Goal: Task Accomplishment & Management: Complete application form

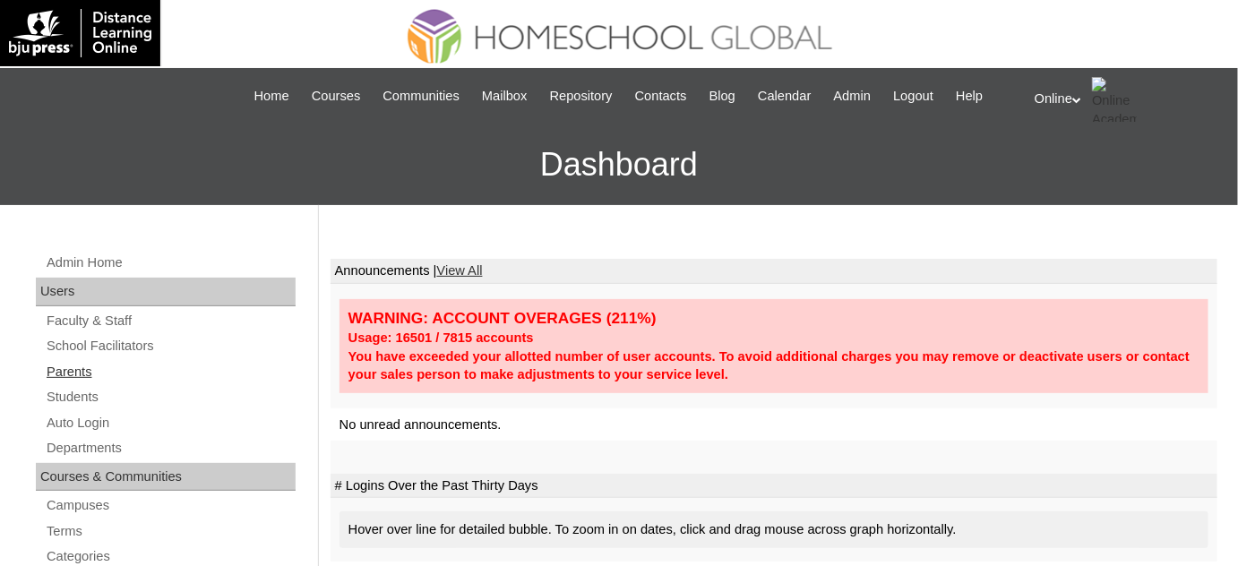
click at [130, 372] on link "Parents" at bounding box center [170, 372] width 251 height 22
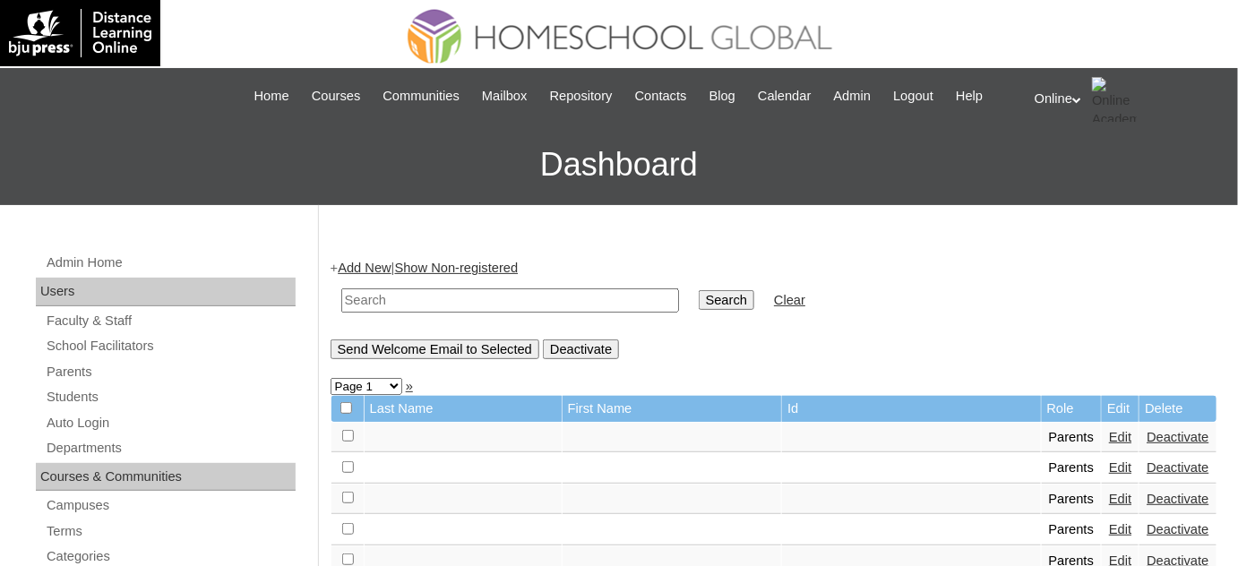
click at [529, 308] on input "text" at bounding box center [510, 301] width 338 height 24
click at [461, 297] on input "text" at bounding box center [510, 301] width 338 height 24
type input "cunanan"
click at [699, 290] on input "Search" at bounding box center [727, 300] width 56 height 20
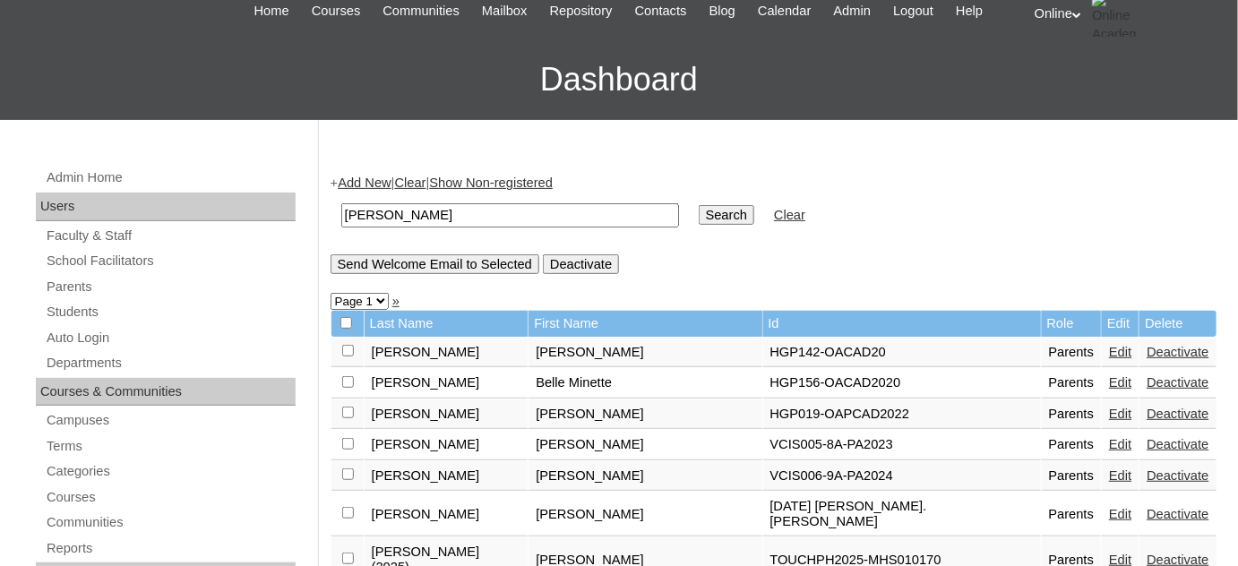
scroll to position [81, 0]
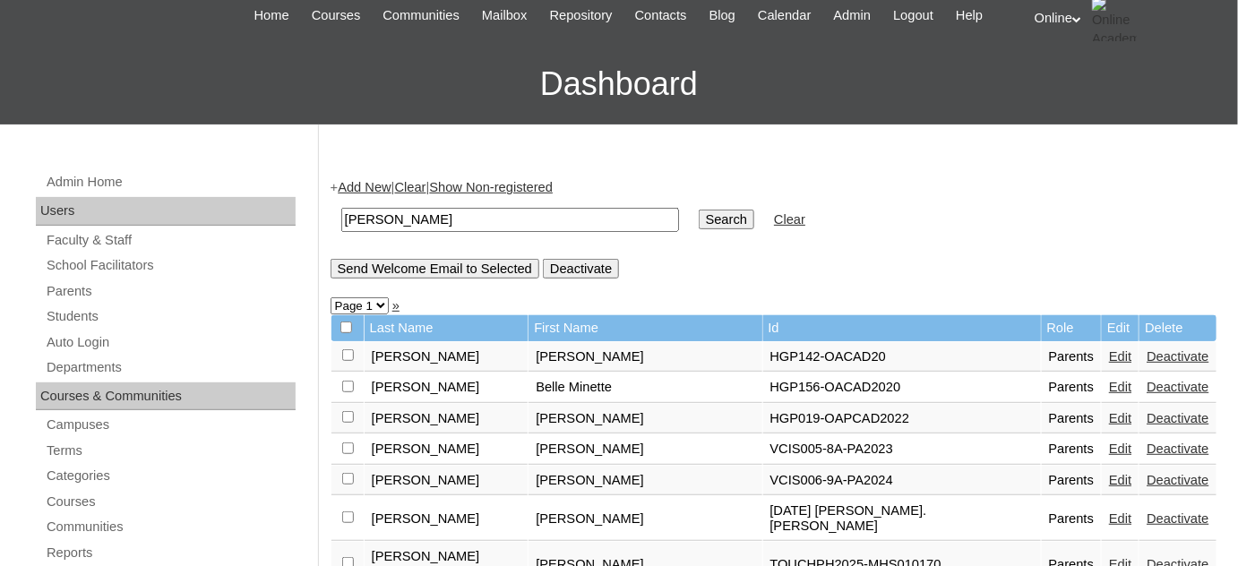
click at [373, 187] on link "Add New" at bounding box center [364, 187] width 53 height 14
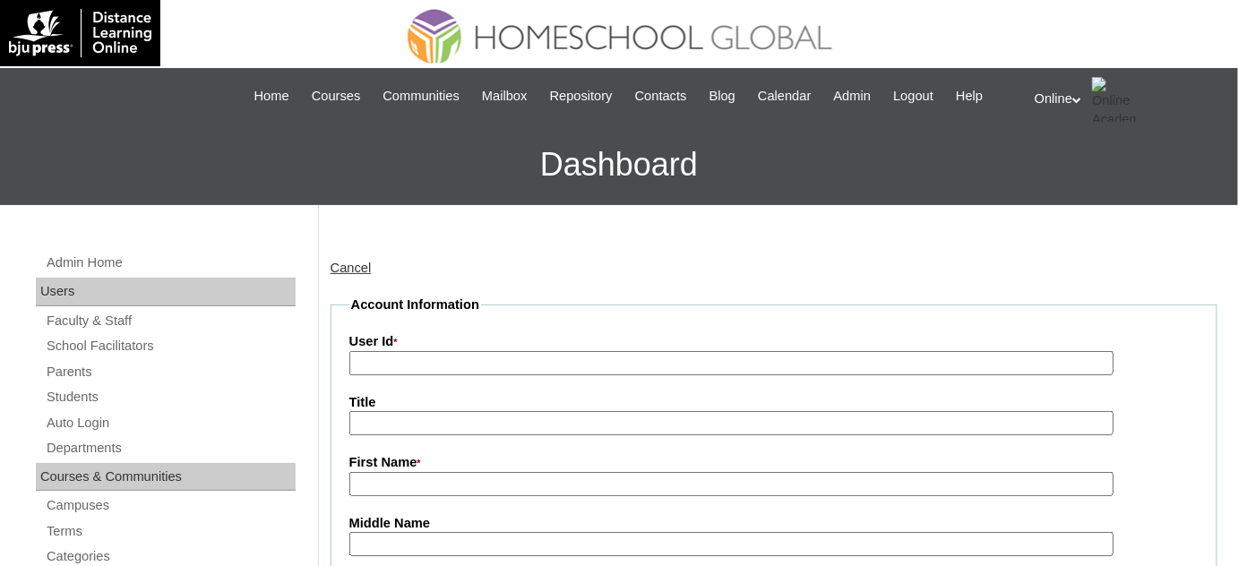
click at [463, 411] on input "Title" at bounding box center [731, 423] width 764 height 24
click at [410, 476] on input "First Name *" at bounding box center [731, 484] width 764 height 24
paste input "[PERSON_NAME]"
click at [491, 488] on input "Sherly Cunanan Manalo" at bounding box center [731, 484] width 764 height 24
click at [489, 488] on input "Sherly Cunanan Manalo" at bounding box center [731, 484] width 764 height 24
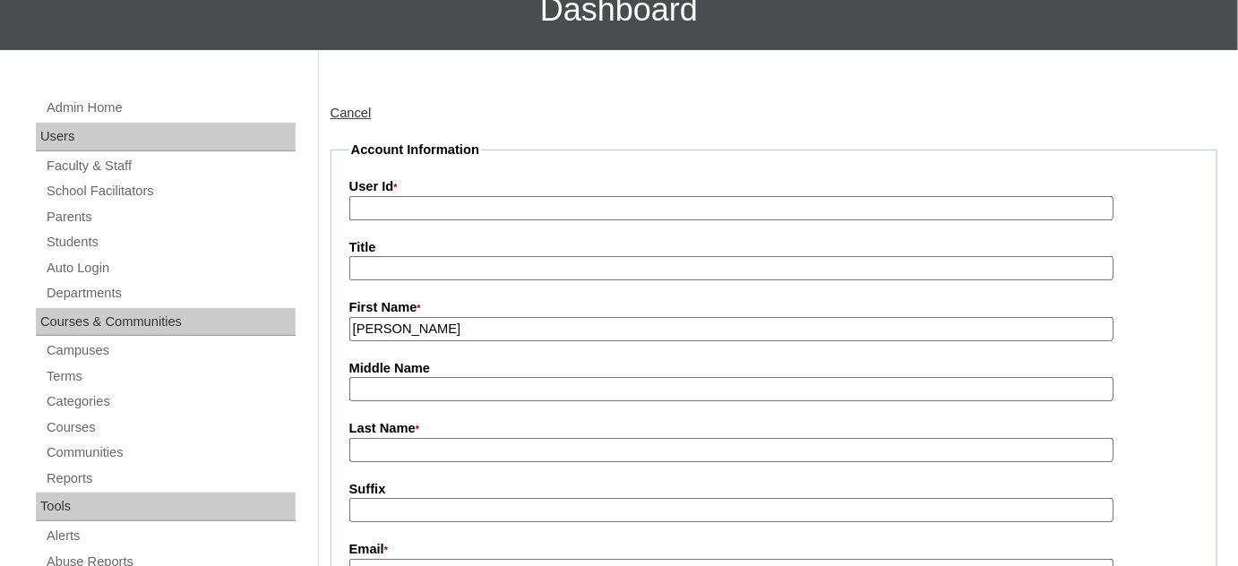
scroll to position [162, 0]
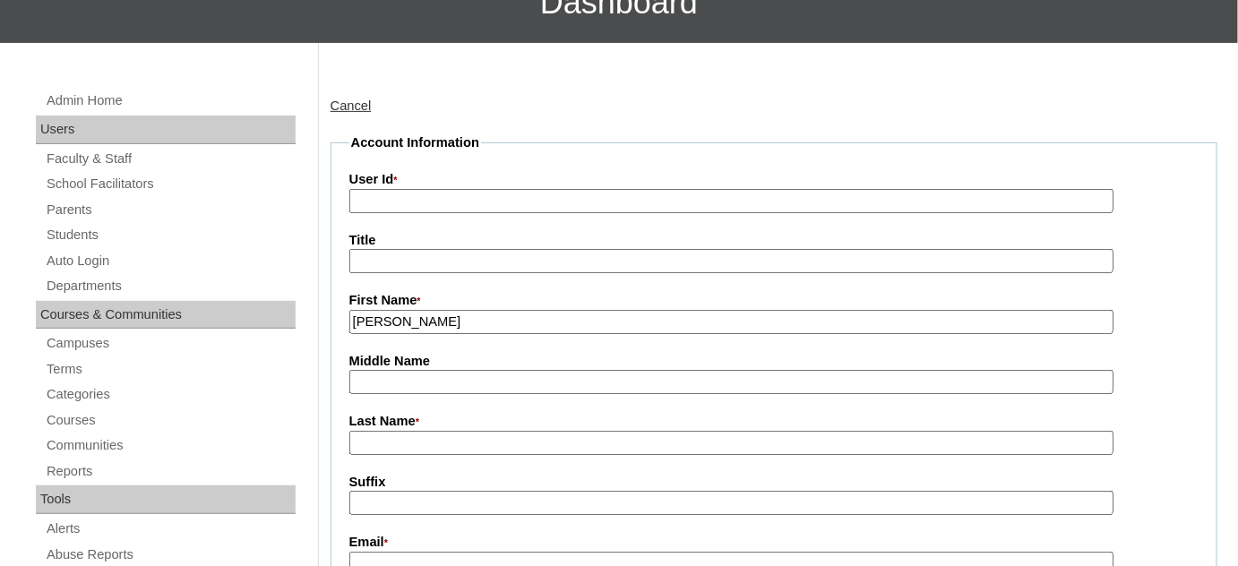
type input "Sherly Cunanan"
click at [435, 425] on label "Last Name *" at bounding box center [773, 422] width 849 height 20
click at [435, 431] on input "Last Name *" at bounding box center [731, 443] width 764 height 24
paste input "Manalo"
type input "Manalo"
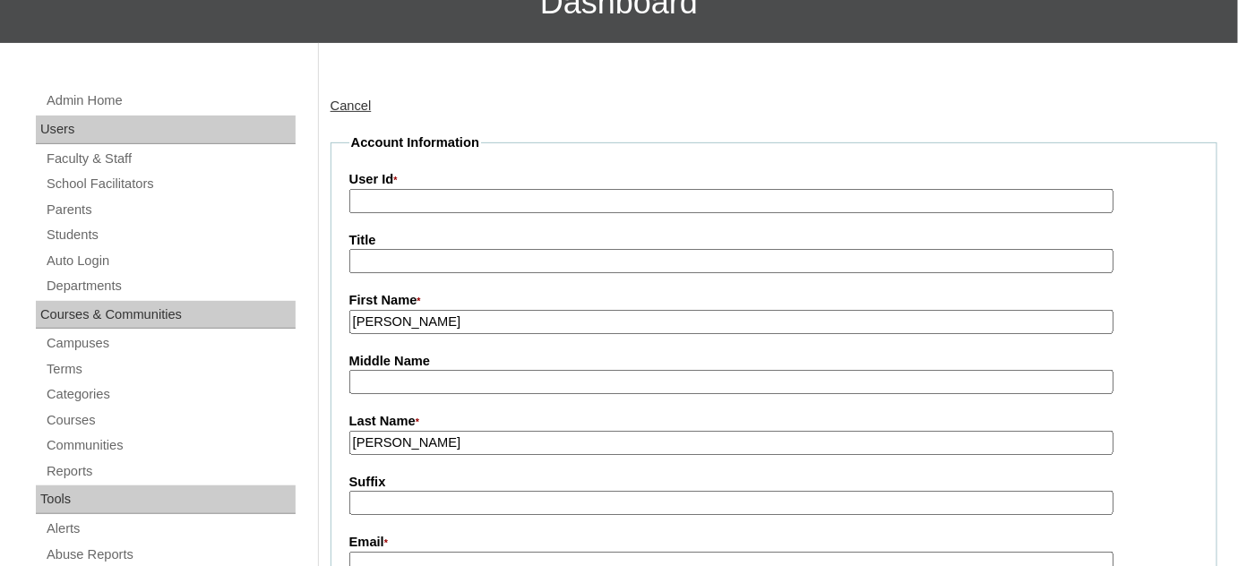
click at [439, 318] on input "Sherly Cunanan" at bounding box center [731, 322] width 764 height 24
type input "Sherly"
click at [427, 386] on input "Middle Name" at bounding box center [731, 382] width 764 height 24
paste input "Cunanan"
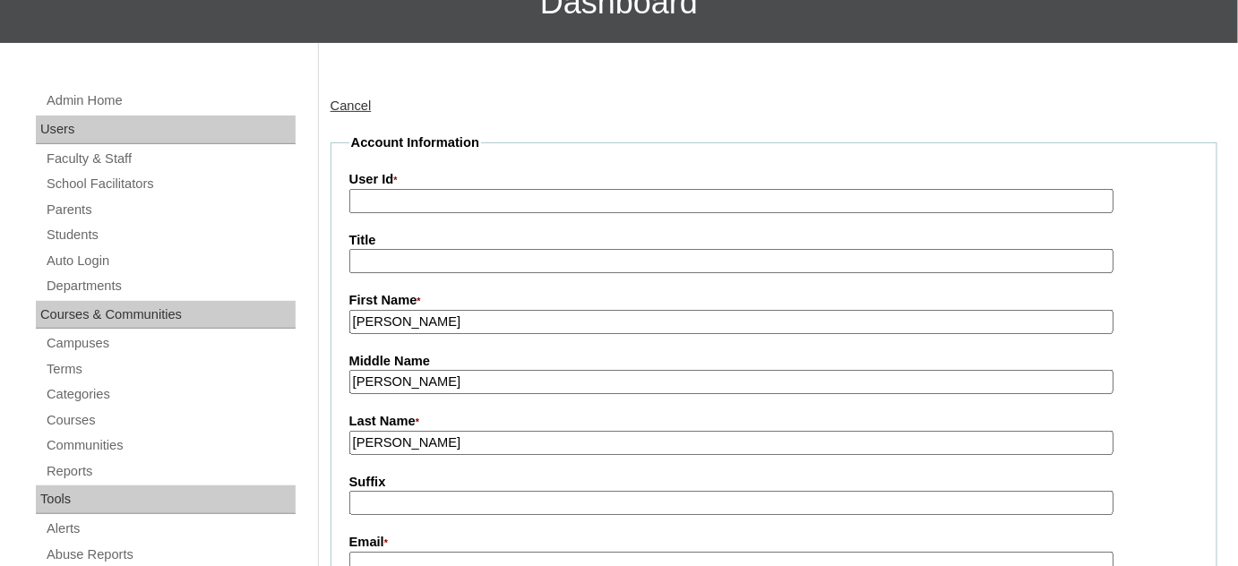
type input "Cunanan"
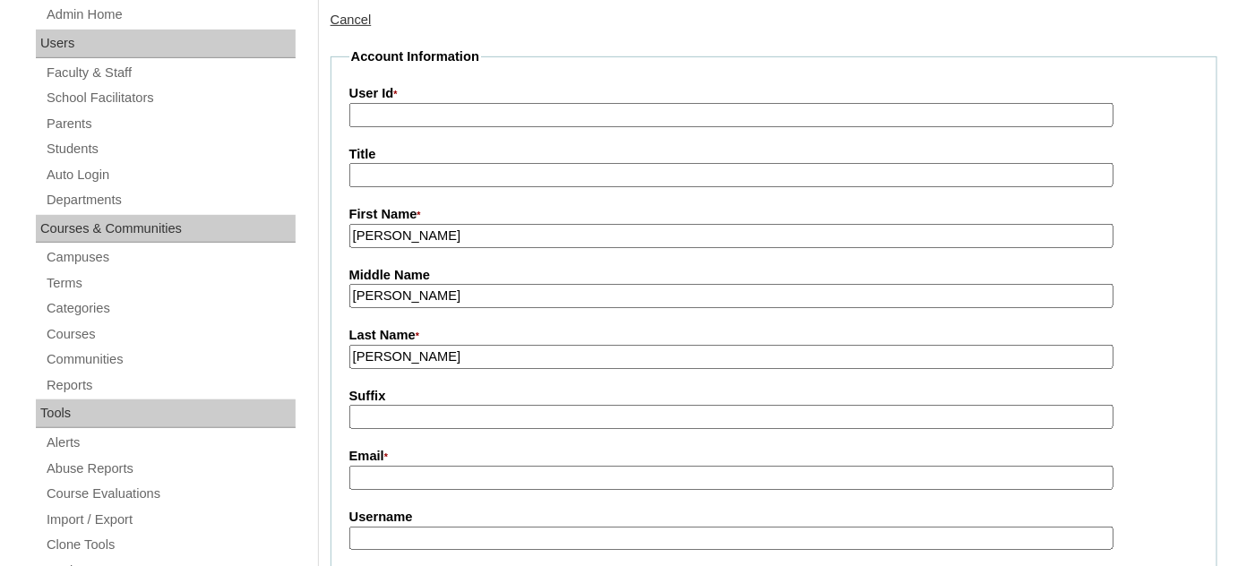
scroll to position [325, 0]
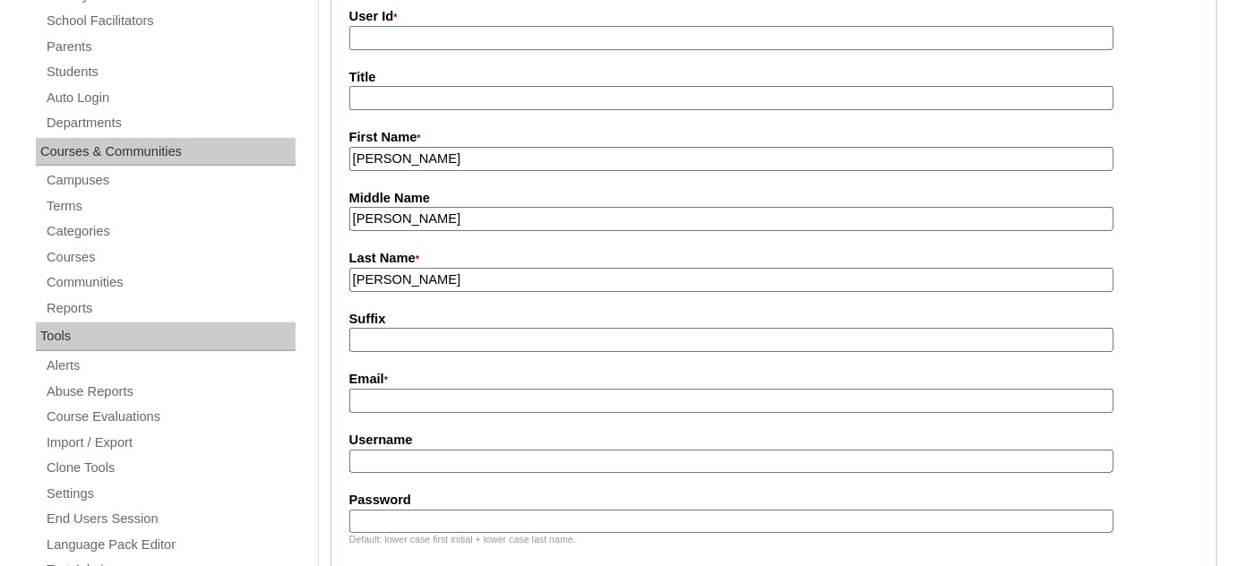
click at [414, 403] on input "Email *" at bounding box center [731, 401] width 764 height 24
paste input "kennethrmanalo@gmail.com"
type input "kennethrmanalo@gmail.com"
click at [505, 39] on input "User Id *" at bounding box center [731, 38] width 764 height 24
paste input "HGP0173-OACAD2025"
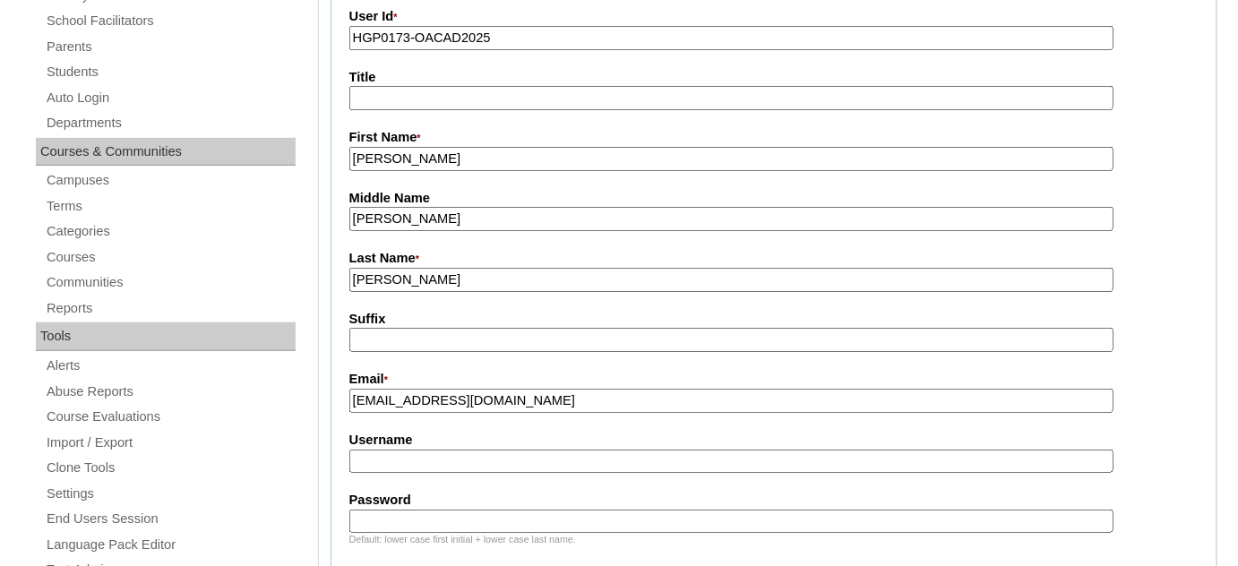
type input "HGP0173-OACAD2025"
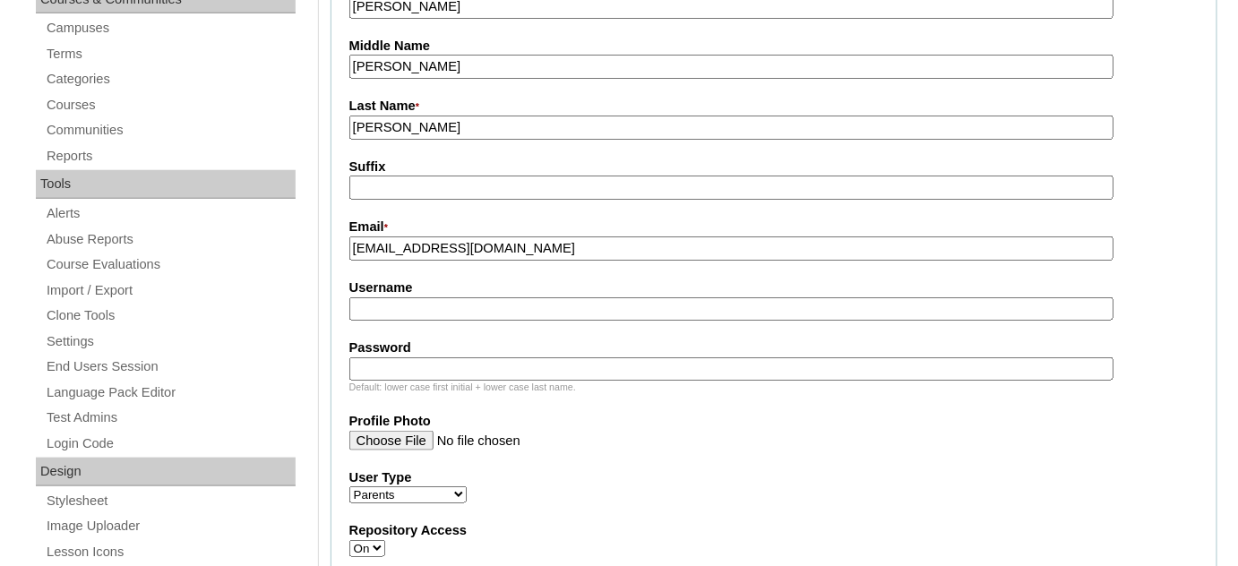
scroll to position [488, 0]
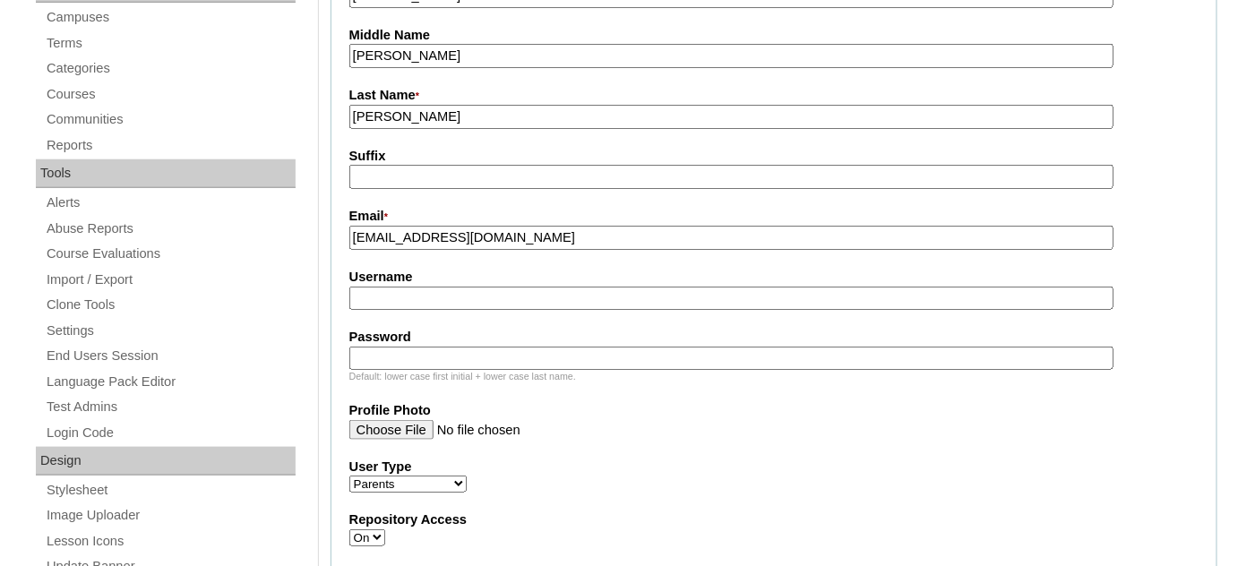
click at [406, 303] on fieldset "Account Information User Id * HGP0173-OACAD2025 Title First Name * Sherly Middl…" at bounding box center [774, 377] width 887 height 1140
click at [416, 295] on input "Username" at bounding box center [731, 299] width 764 height 24
paste input "smanalo2025"
type input "smanalo2025"
click at [444, 353] on input "Password" at bounding box center [731, 359] width 764 height 24
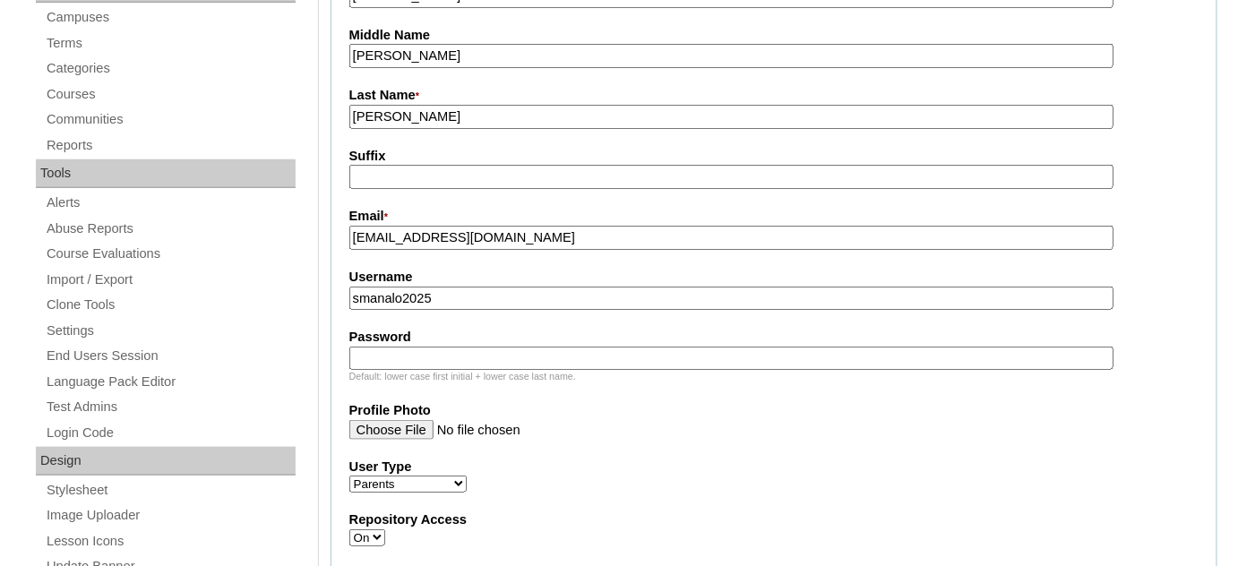
paste input "gTrsQ"
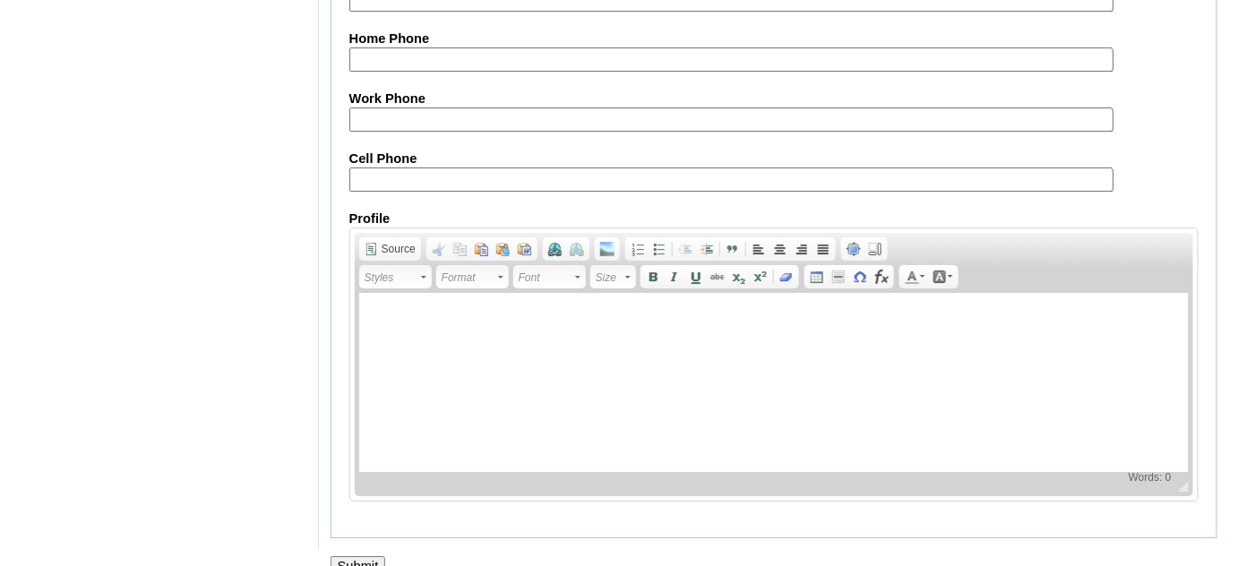
scroll to position [1829, 0]
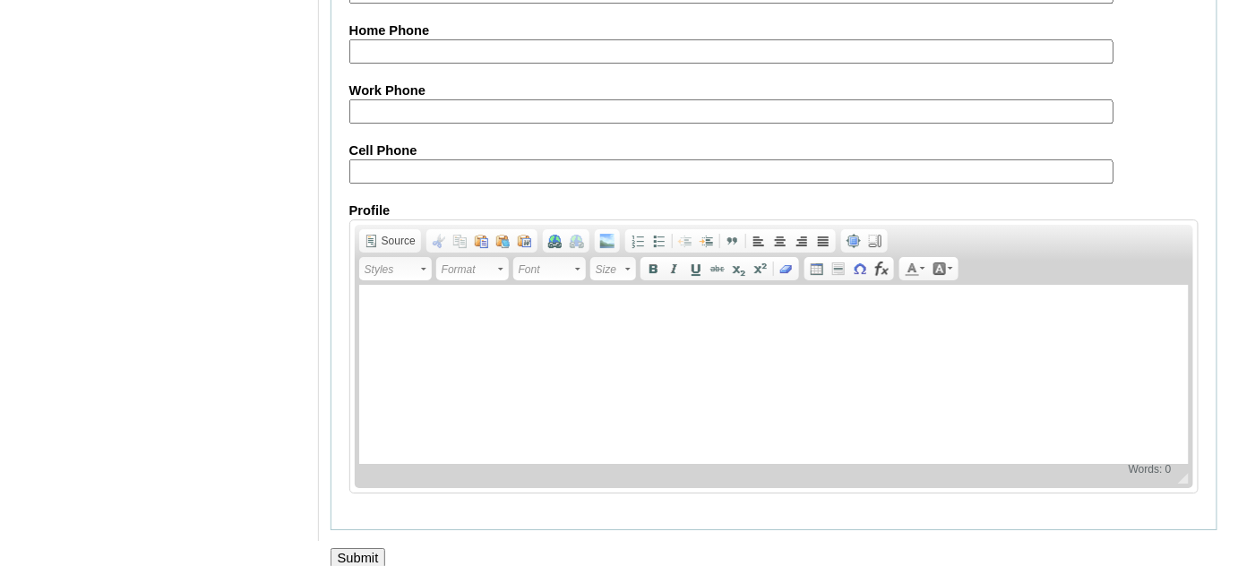
type input "gTrsQ"
click at [355, 548] on input "Submit" at bounding box center [359, 558] width 56 height 20
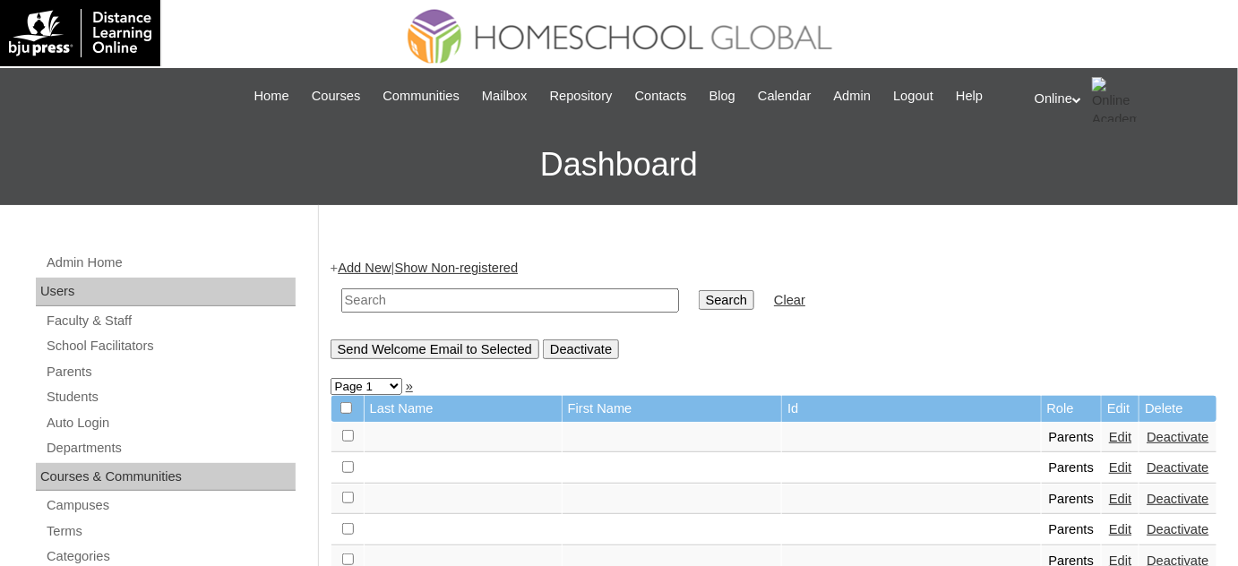
click at [394, 303] on input "text" at bounding box center [510, 301] width 338 height 24
click at [168, 392] on link "Students" at bounding box center [170, 397] width 251 height 22
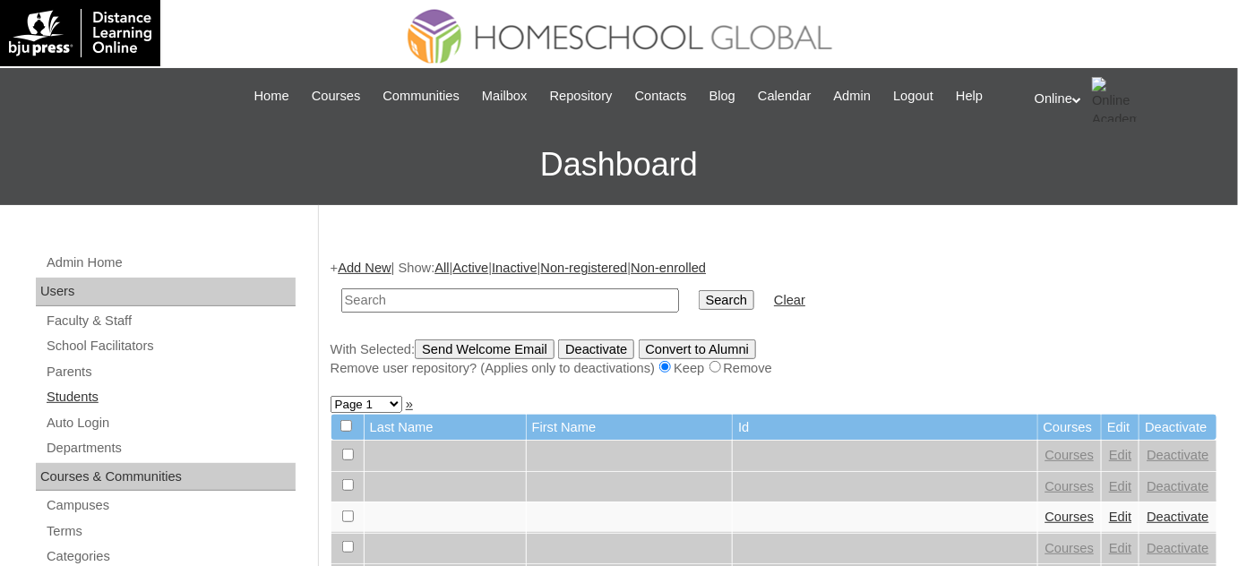
click at [167, 389] on link "Students" at bounding box center [170, 397] width 251 height 22
click at [409, 306] on input "text" at bounding box center [510, 301] width 338 height 24
type input "aoife"
click at [699, 290] on input "Search" at bounding box center [727, 300] width 56 height 20
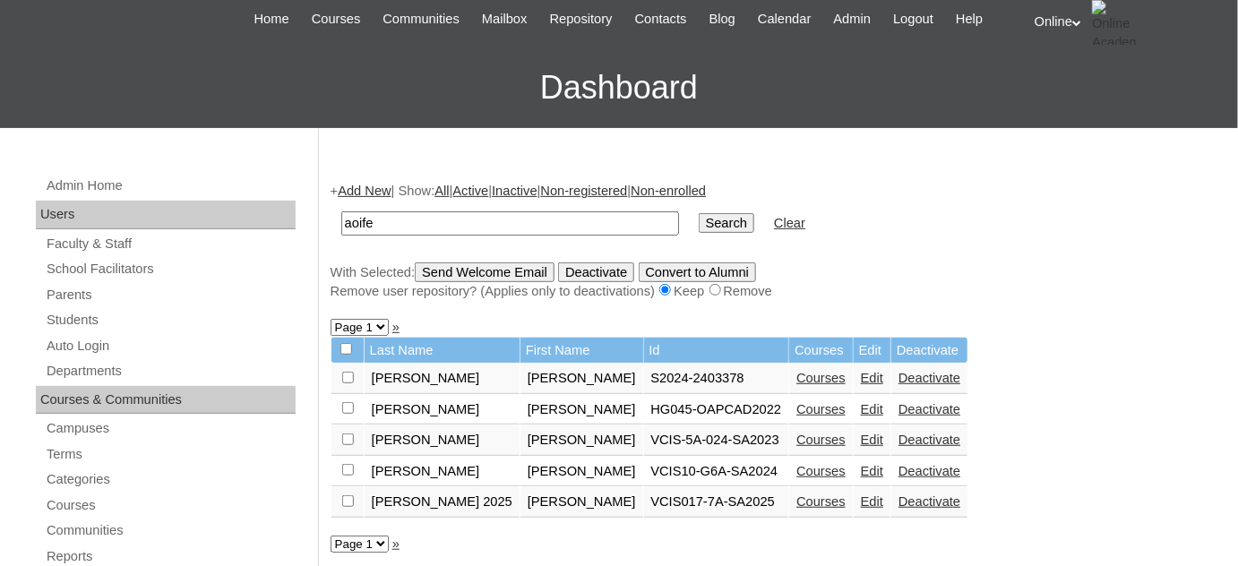
scroll to position [81, 0]
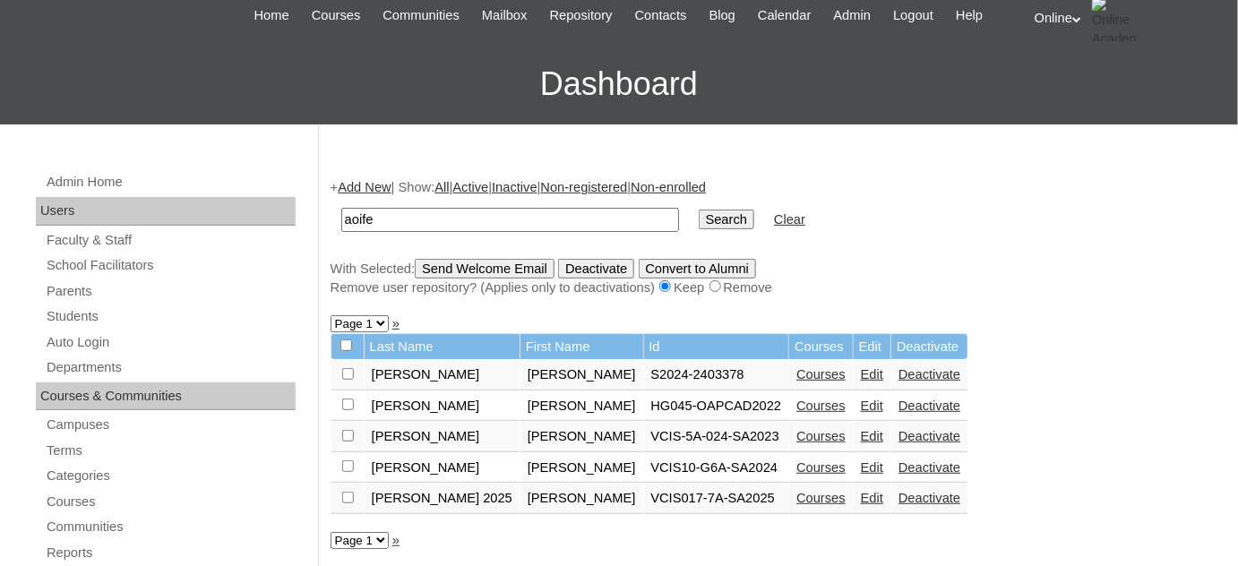
click at [861, 367] on link "Edit" at bounding box center [872, 374] width 22 height 14
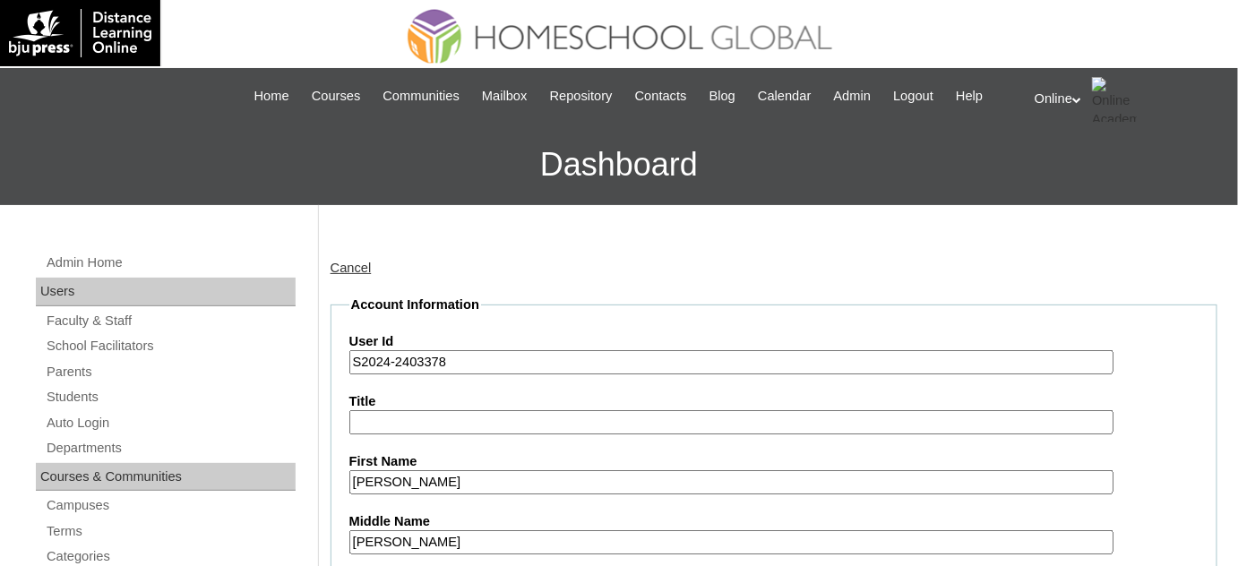
click at [359, 272] on link "Cancel" at bounding box center [351, 268] width 41 height 14
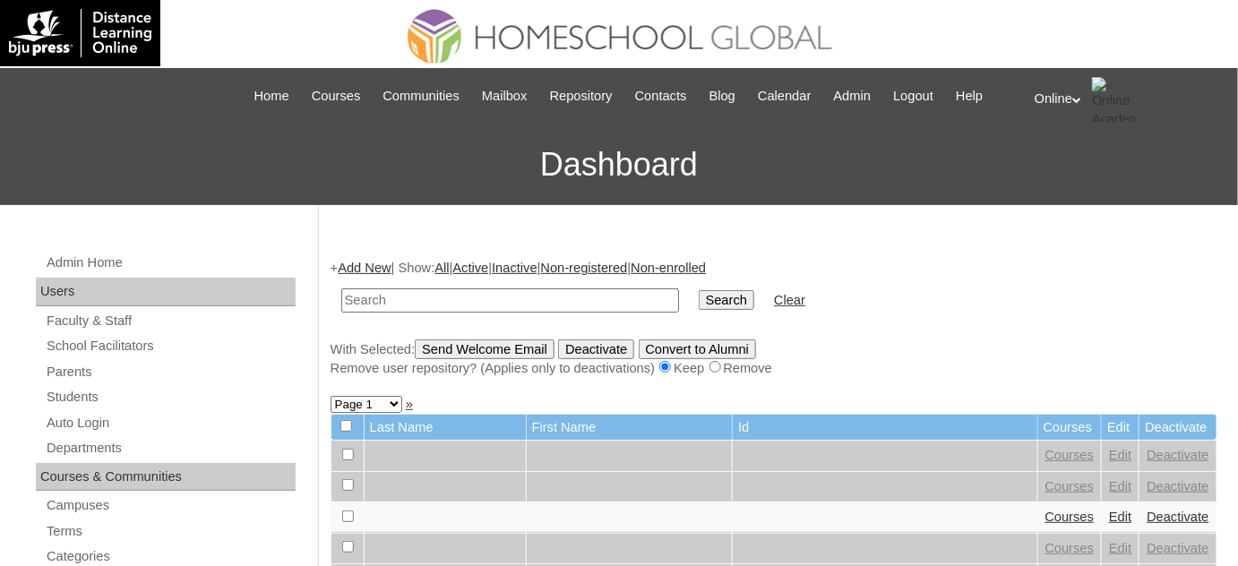
click at [506, 297] on input "text" at bounding box center [510, 301] width 338 height 24
type input "[PERSON_NAME]"
click at [699, 290] on input "Search" at bounding box center [727, 300] width 56 height 20
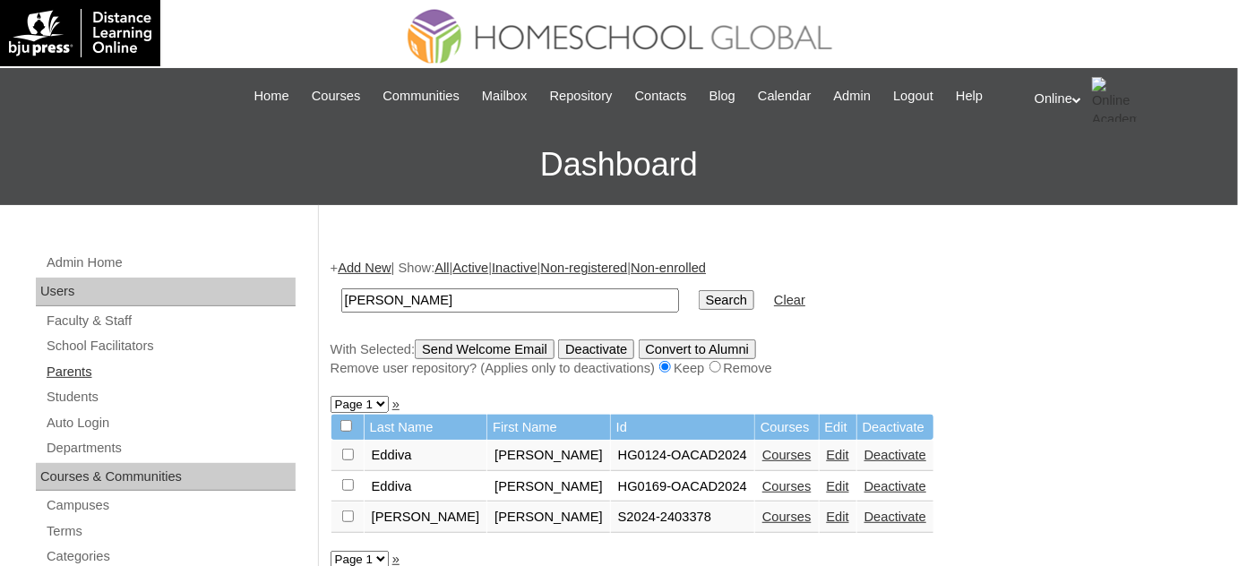
click at [125, 372] on link "Parents" at bounding box center [170, 372] width 251 height 22
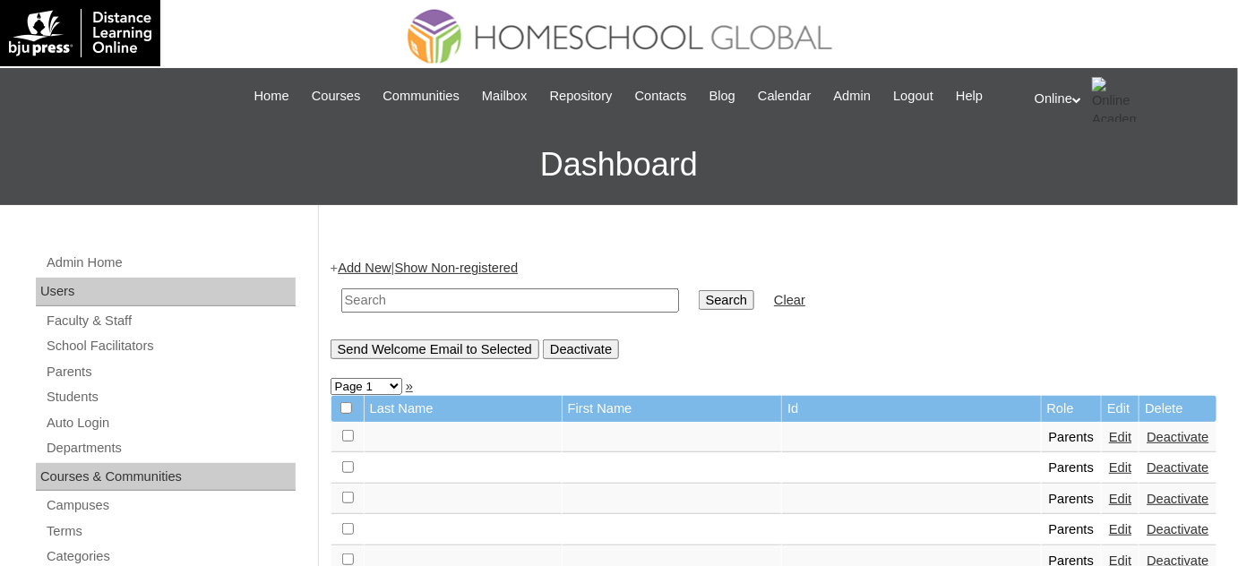
click at [418, 293] on input "text" at bounding box center [510, 301] width 338 height 24
type input "sherly"
click at [699, 290] on input "Search" at bounding box center [727, 300] width 56 height 20
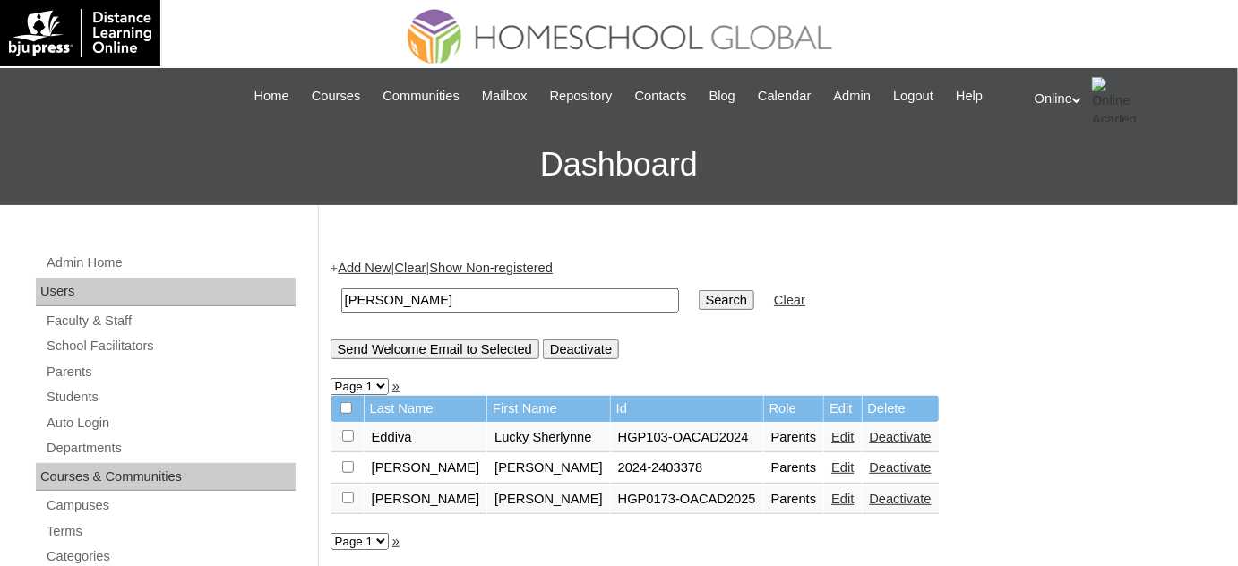
click at [832, 496] on link "Edit" at bounding box center [843, 499] width 22 height 14
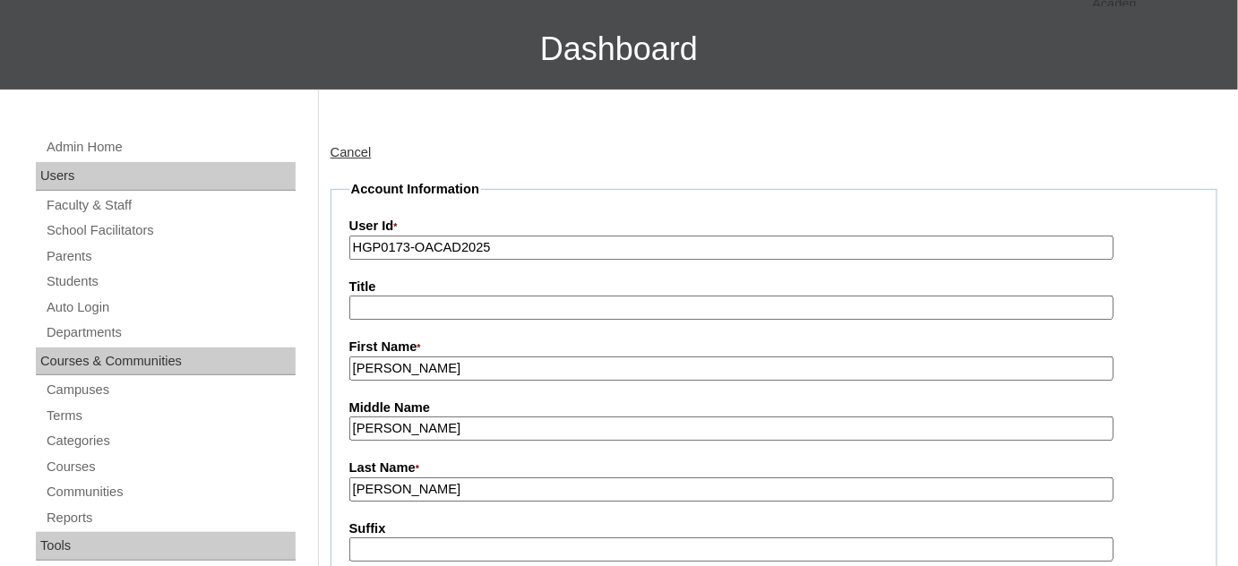
scroll to position [162, 0]
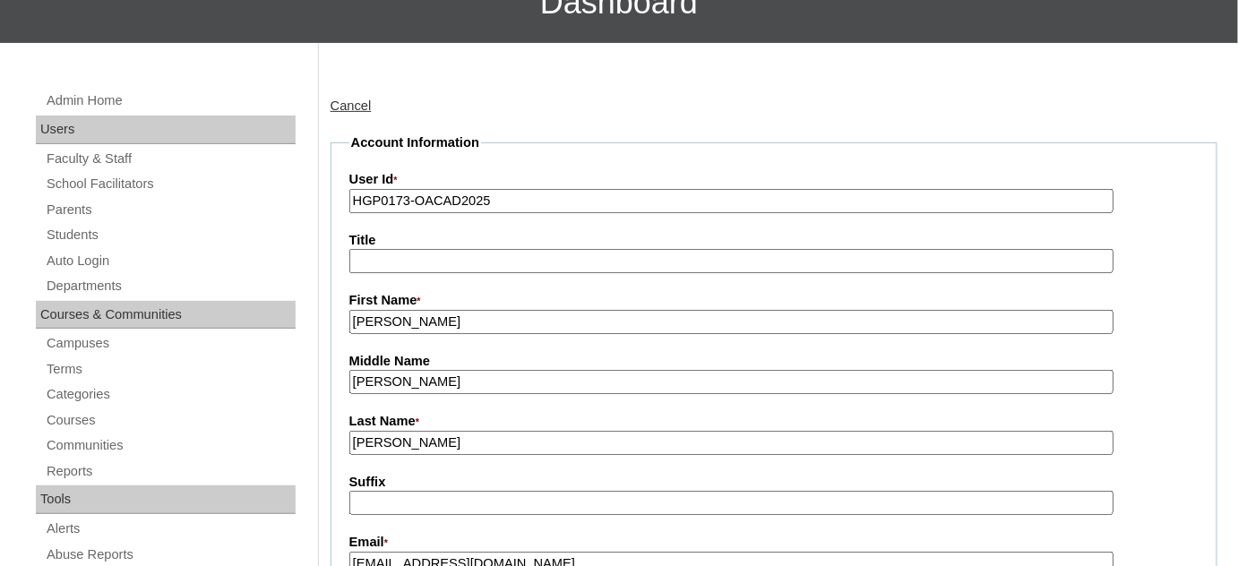
click at [525, 381] on input "[PERSON_NAME]" at bounding box center [731, 382] width 764 height 24
click at [525, 381] on input "Cunanan" at bounding box center [731, 382] width 764 height 24
click at [499, 328] on input "Sherly" at bounding box center [731, 322] width 764 height 24
paste input "Cunanan"
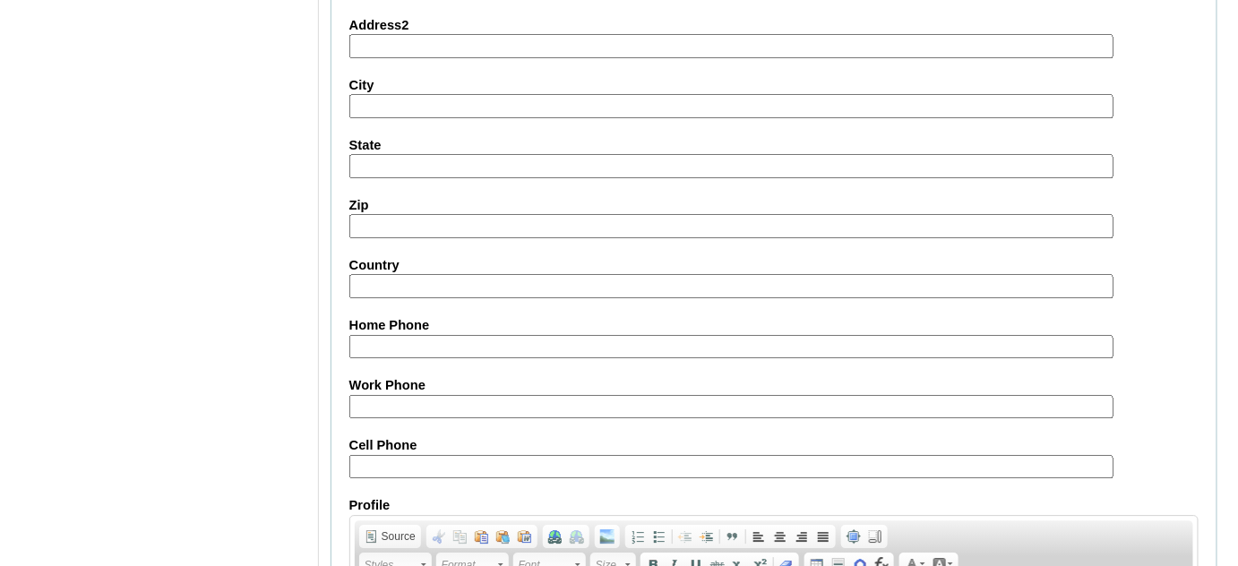
scroll to position [1762, 0]
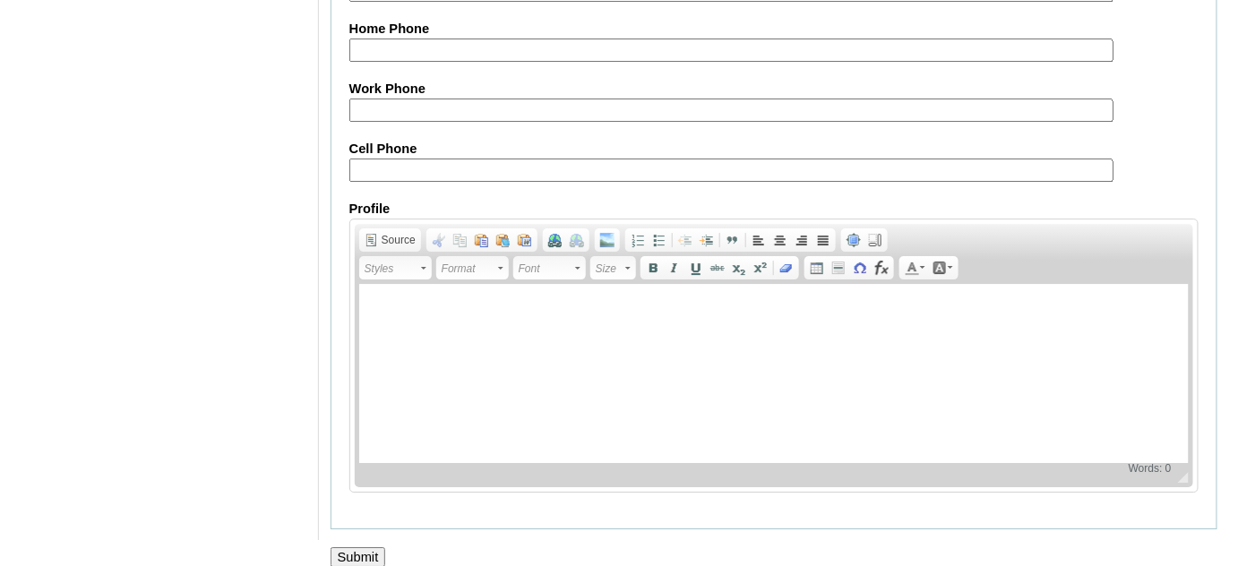
type input "Sherly Cunanan"
click at [347, 547] on input "Submit" at bounding box center [359, 557] width 56 height 20
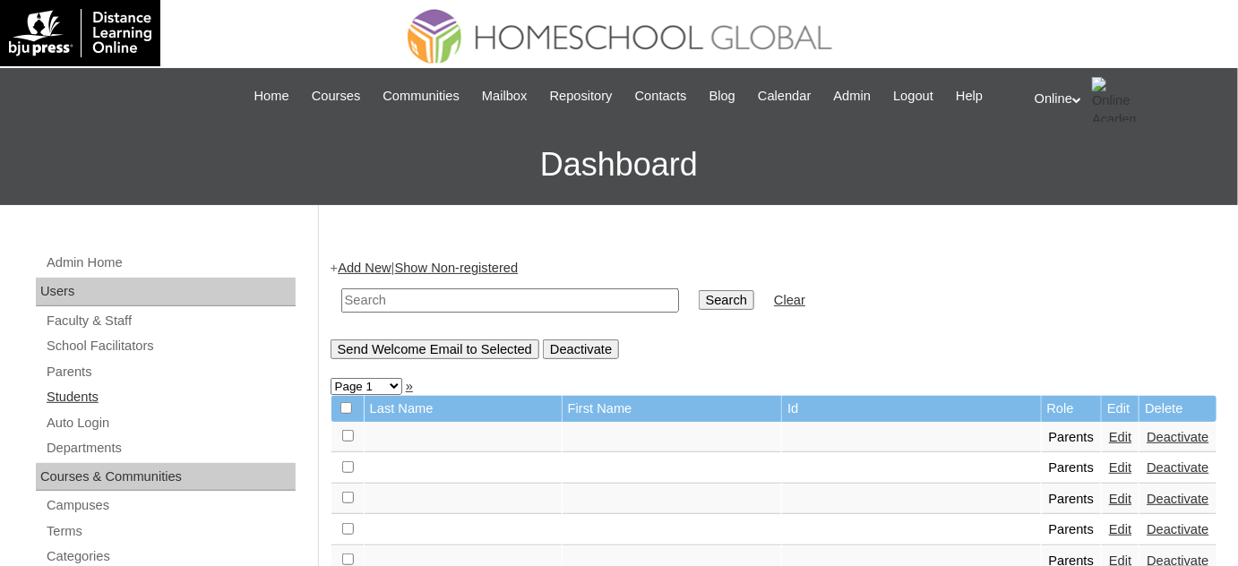
click at [93, 395] on link "Students" at bounding box center [170, 397] width 251 height 22
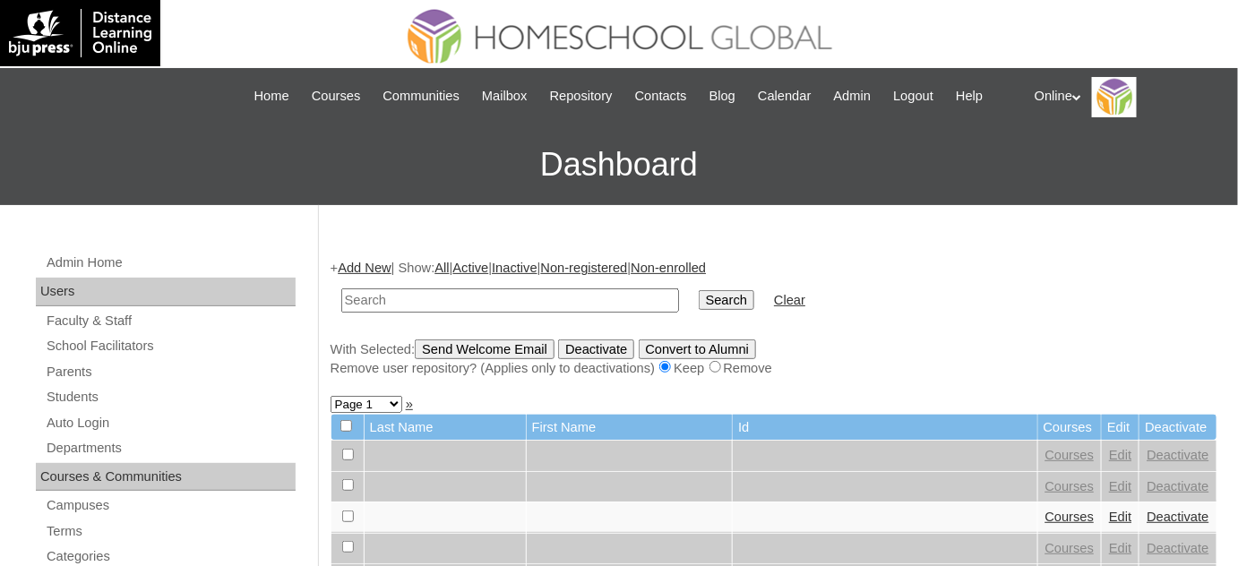
click at [439, 306] on input "text" at bounding box center [510, 301] width 338 height 24
type input "aoife"
click at [699, 290] on input "Search" at bounding box center [727, 300] width 56 height 20
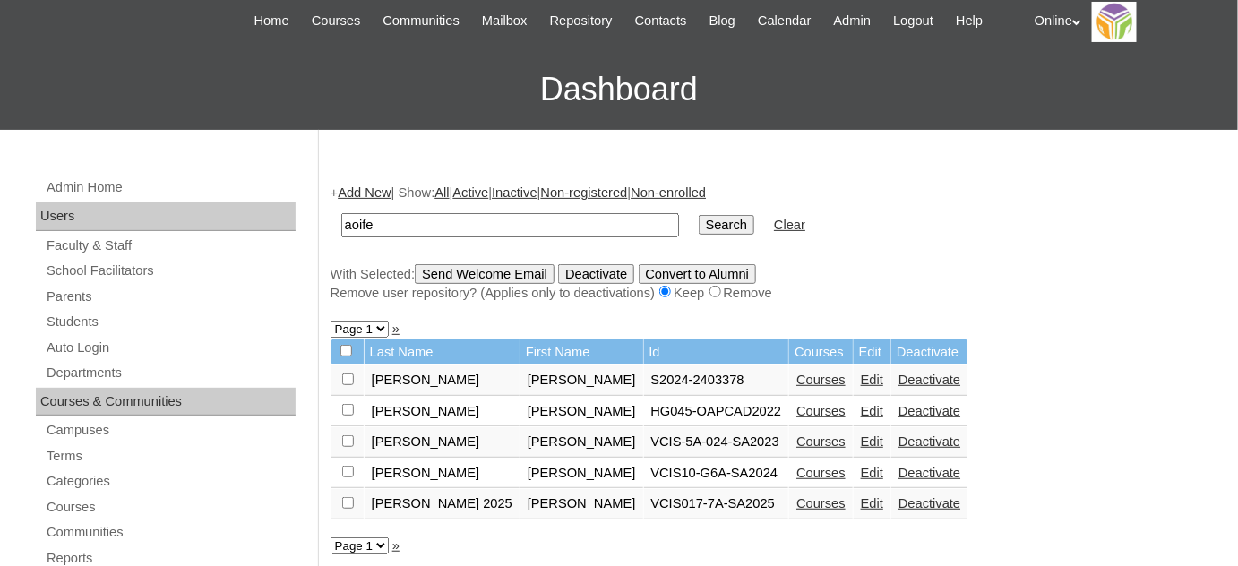
scroll to position [81, 0]
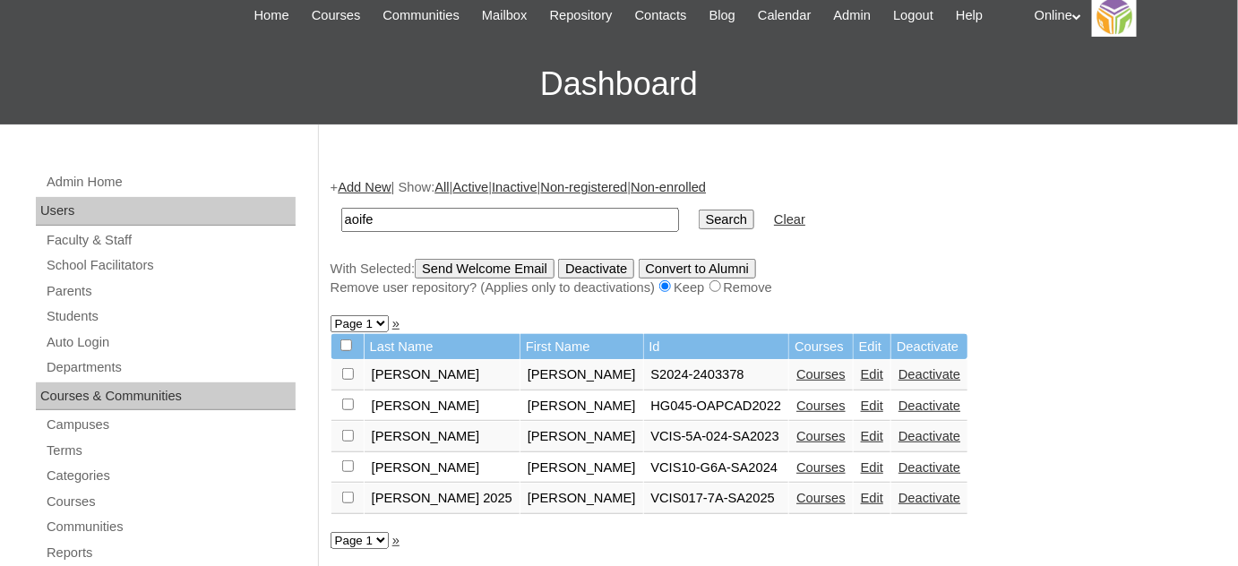
click at [899, 370] on link "Deactivate" at bounding box center [930, 374] width 62 height 14
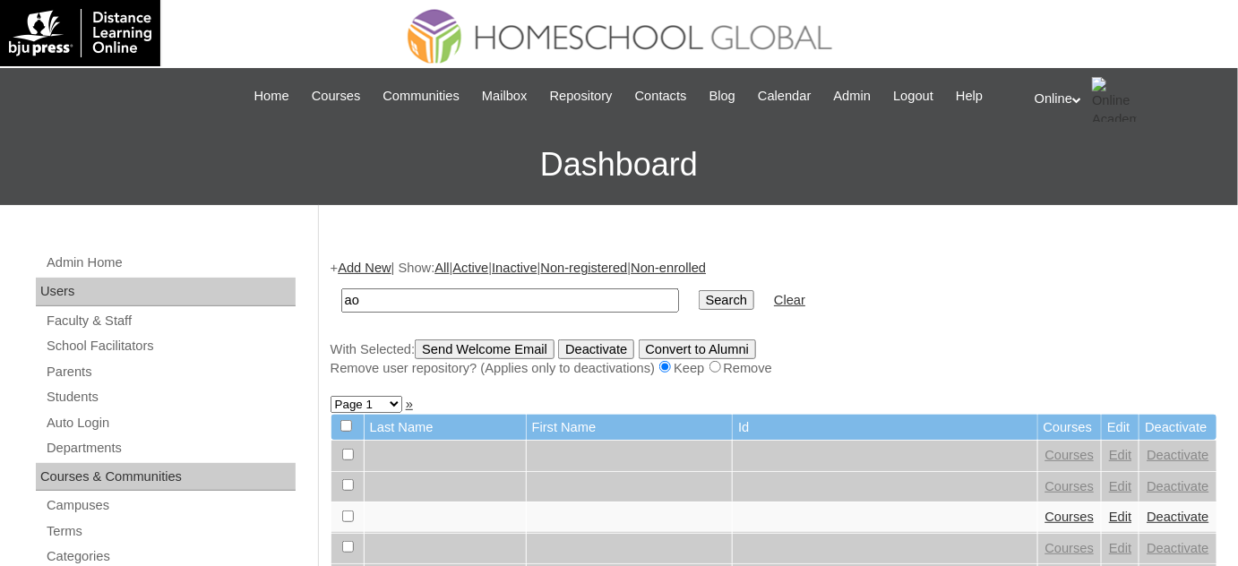
type input "a"
click at [390, 274] on link "Add New" at bounding box center [364, 268] width 53 height 14
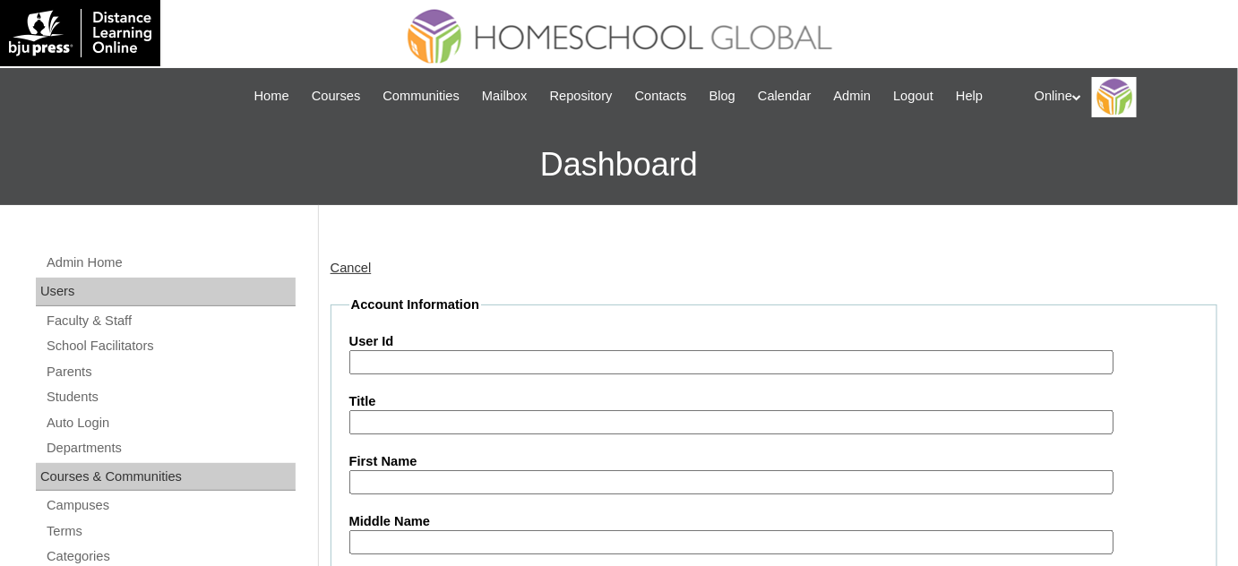
click at [532, 353] on input "User Id" at bounding box center [731, 362] width 764 height 24
paste input "HG212OACAD2025"
type input "HG212OACAD2025"
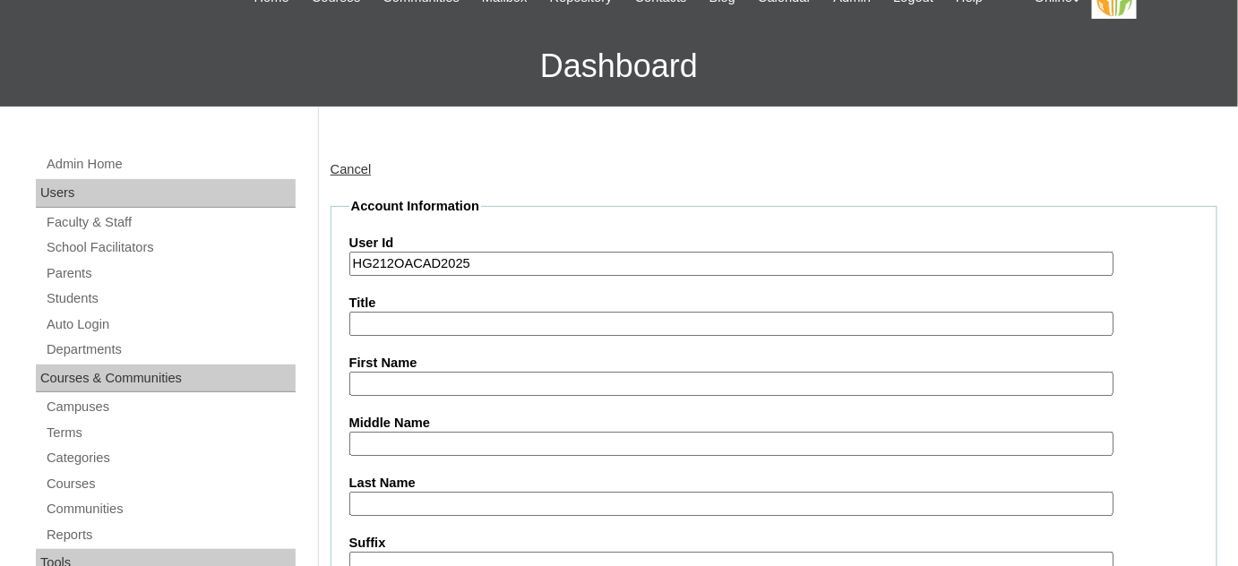
scroll to position [162, 0]
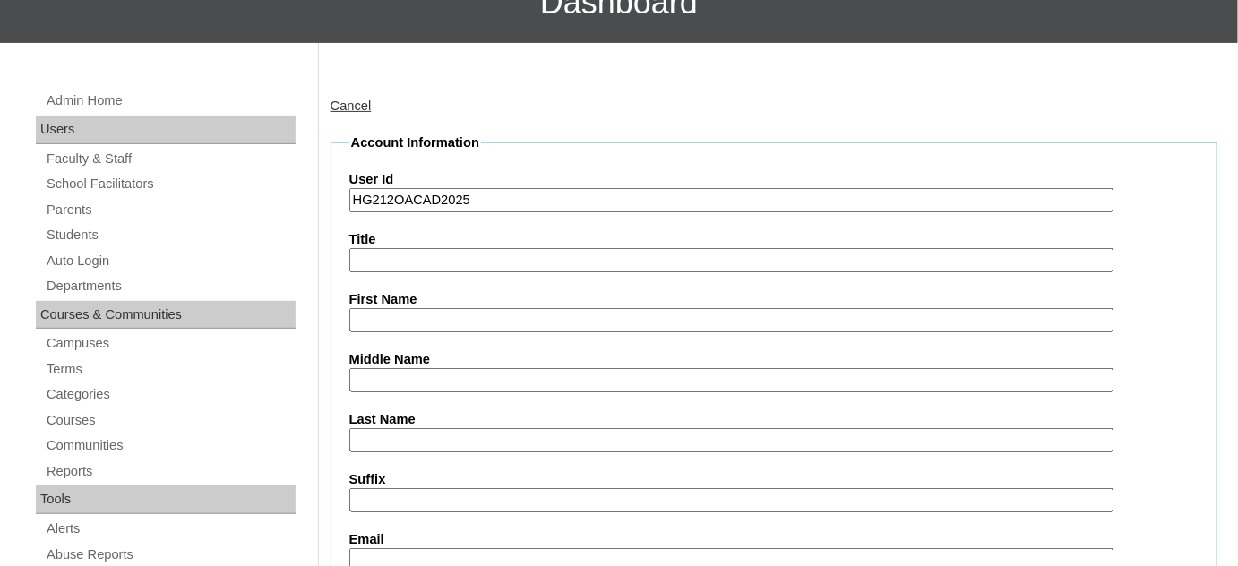
click at [468, 316] on input "First Name" at bounding box center [731, 320] width 764 height 24
paste input "Aoife Mireille Manalo 2403378"
click at [535, 312] on input "Aoife Mireille Manalo 2403378" at bounding box center [731, 320] width 764 height 24
click at [534, 312] on input "Aoife Mireille Manalo 2403378" at bounding box center [731, 320] width 764 height 24
click at [468, 312] on input "Aoife Mireille Manalo" at bounding box center [731, 320] width 764 height 24
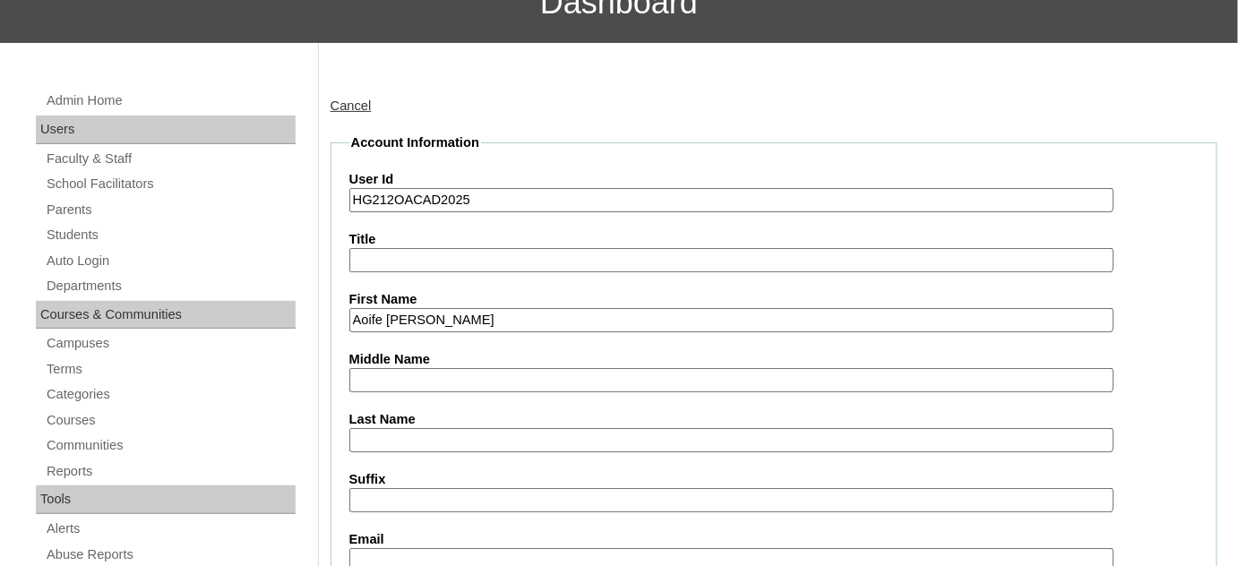
click at [468, 312] on input "Aoife Mireille Manalo" at bounding box center [731, 320] width 764 height 24
type input "Aoife Mireille"
click at [401, 436] on input "Last Name" at bounding box center [731, 440] width 764 height 24
paste input "Manalo"
type input "Manalo"
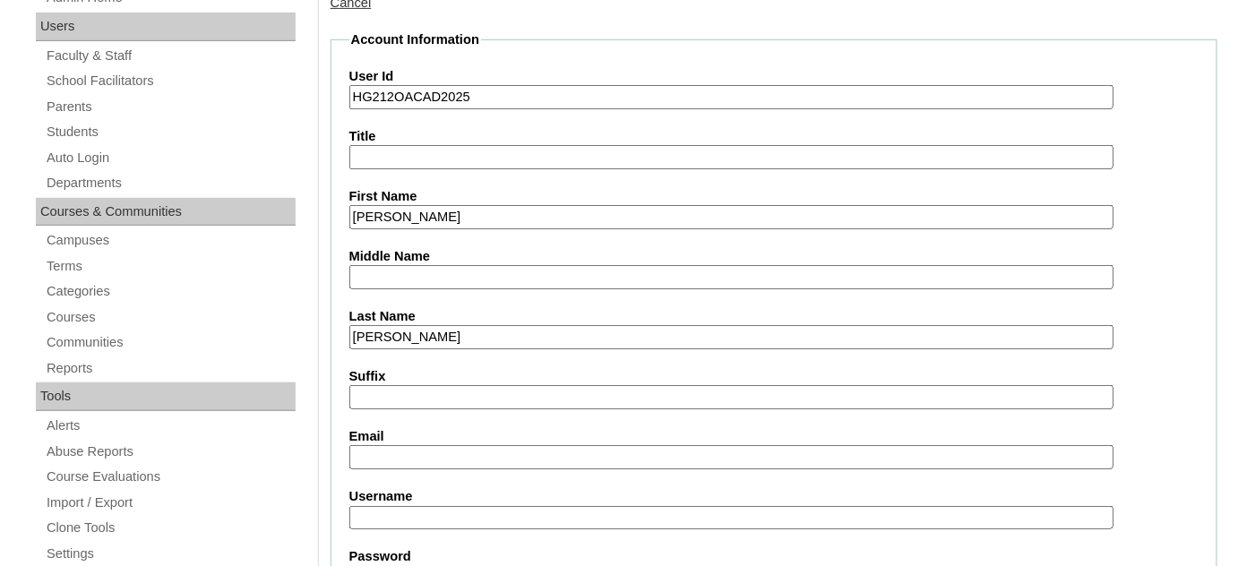
scroll to position [325, 0]
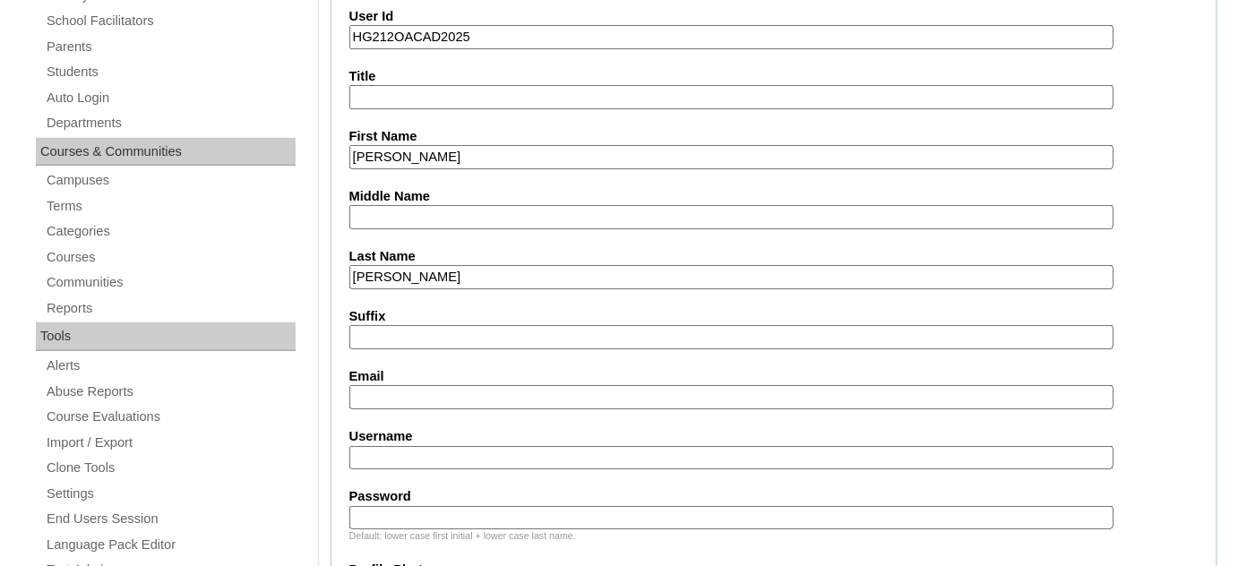
click at [465, 385] on input "Email" at bounding box center [731, 397] width 764 height 24
paste input "kennethrmanalo@gmail.com"
type input "kennethrmanalo@gmail.com"
click at [502, 451] on input "Username" at bounding box center [731, 458] width 764 height 24
paste input "aoife.manalo2025"
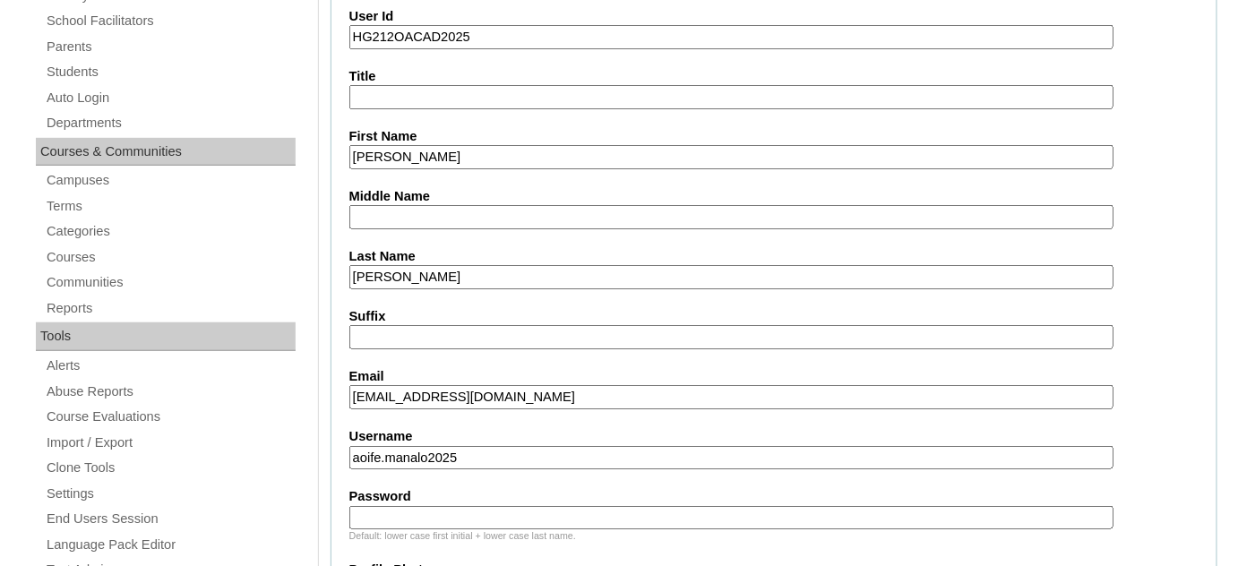
type input "aoife.manalo2025"
click at [453, 507] on input "Password" at bounding box center [731, 518] width 764 height 24
paste input "aFmLn"
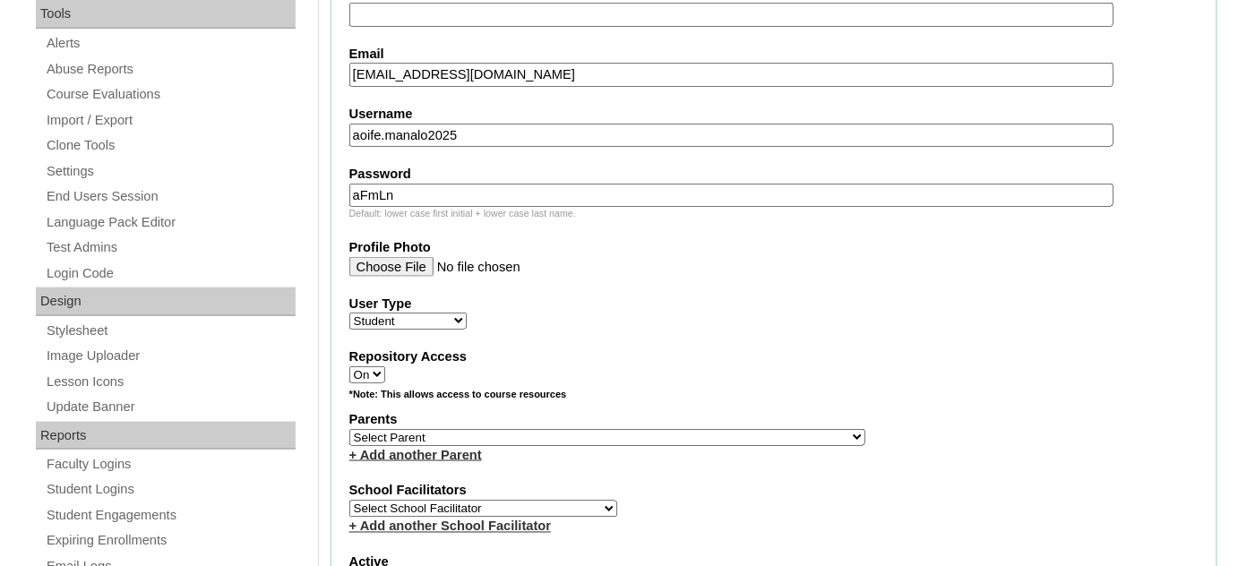
scroll to position [651, 0]
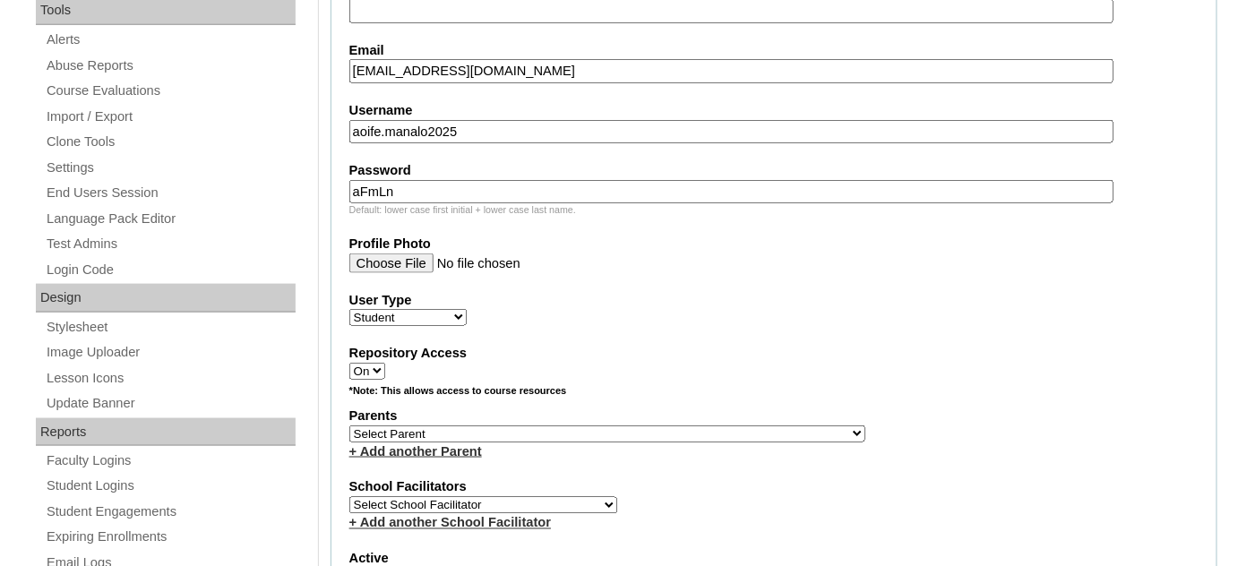
type input "aFmLn"
click at [478, 426] on select "Select Parent , , , , , , , , , , , , , , , , , , , , , , , , , , , , , , , , ,…" at bounding box center [607, 434] width 516 height 17
select select "43620"
click at [349, 426] on select "Select Parent , , , , , , , , , , , , , , , , , , , , , , , , , , , , , , , , ,…" at bounding box center [607, 434] width 516 height 17
click at [478, 497] on select "Select School Facilitator Norman Añain Ruffa Abadijas Mary Abella Gloryfe Abion…" at bounding box center [483, 505] width 268 height 17
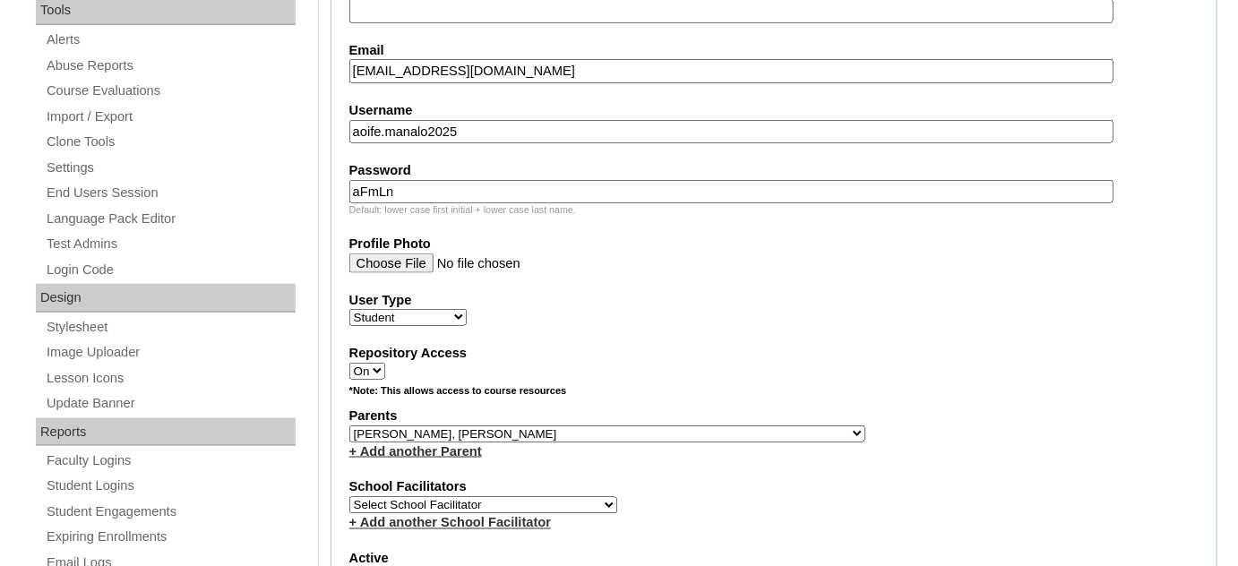
select select "29277"
click at [349, 497] on select "Select School Facilitator Norman Añain Ruffa Abadijas Mary Abella Gloryfe Abion…" at bounding box center [483, 505] width 268 height 17
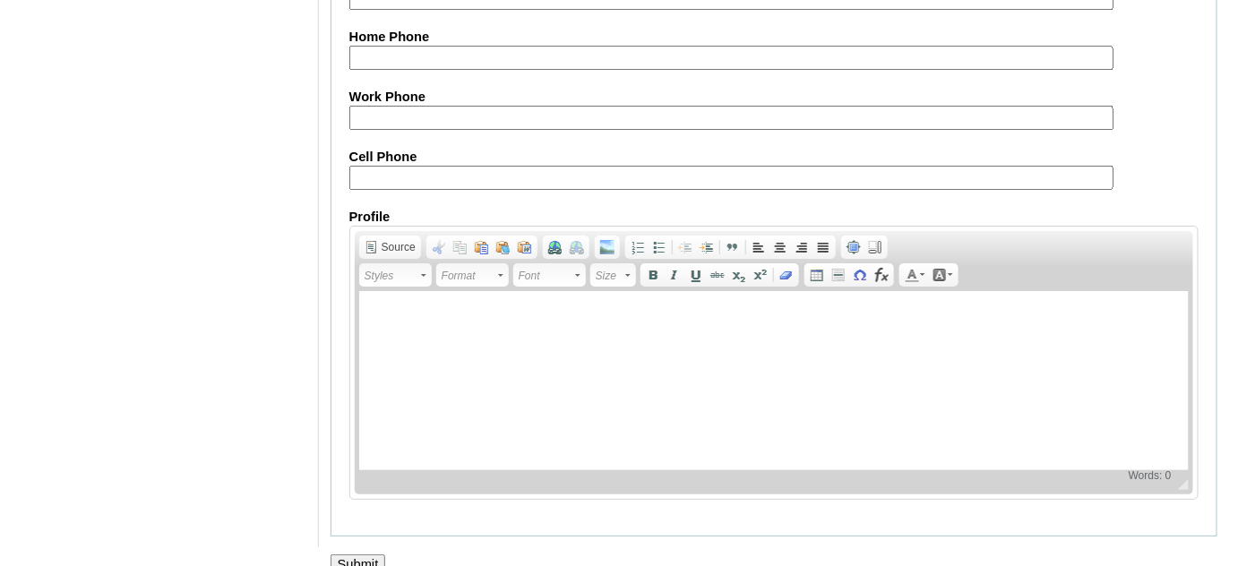
scroll to position [2133, 0]
click at [354, 554] on input "Submit" at bounding box center [359, 564] width 56 height 20
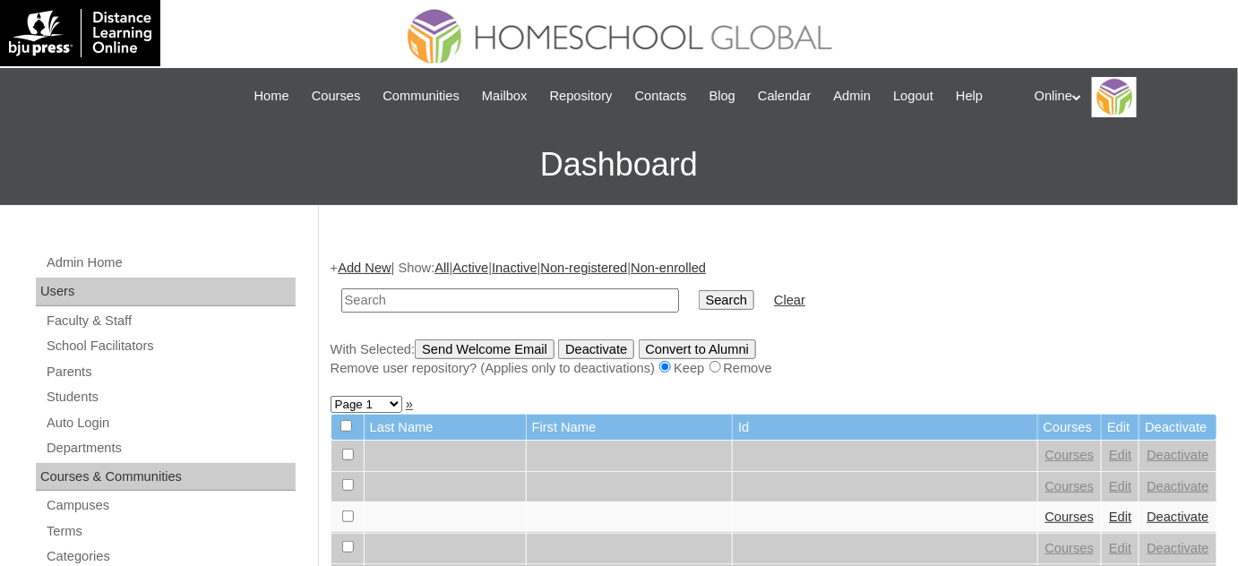
click at [512, 295] on input "text" at bounding box center [510, 301] width 338 height 24
type input "aoife"
click at [699, 290] on input "Search" at bounding box center [727, 300] width 56 height 20
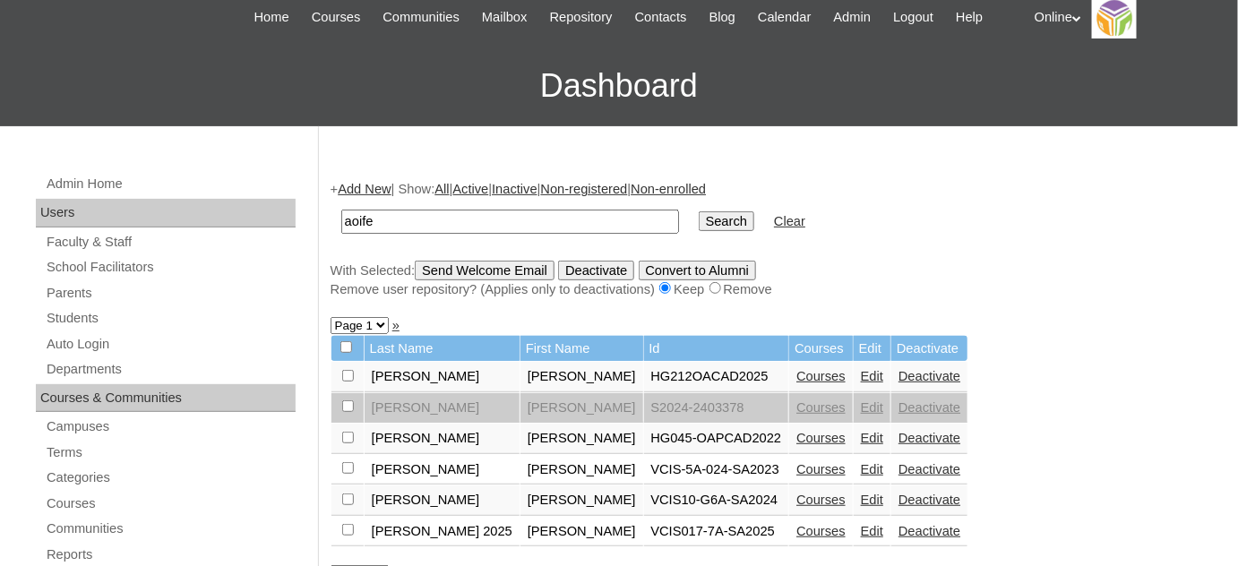
scroll to position [81, 0]
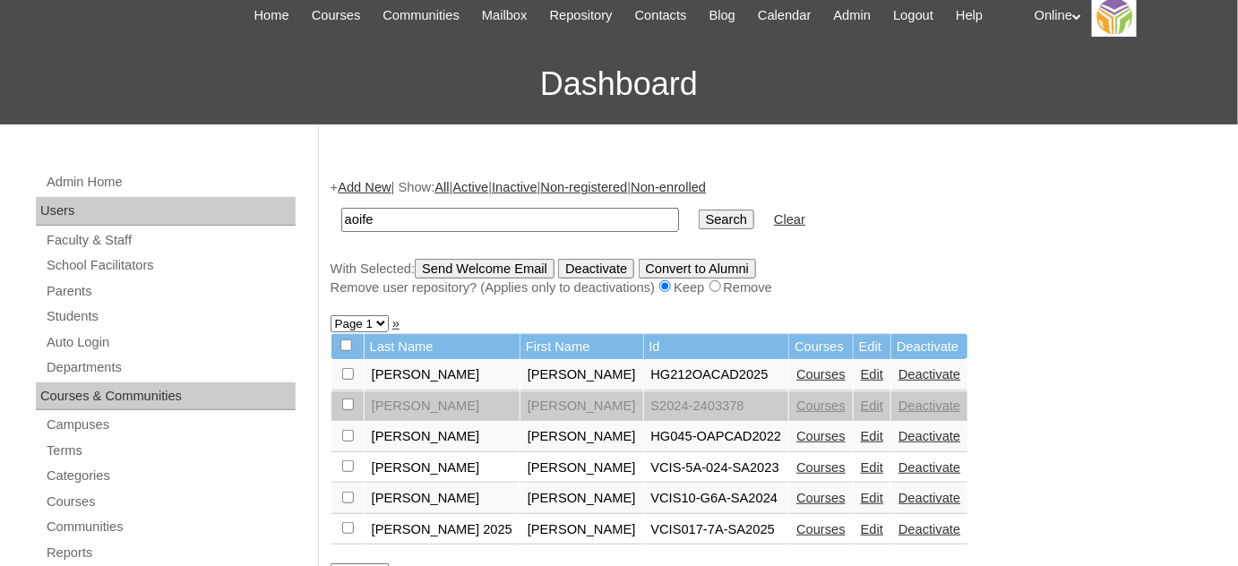
click at [797, 374] on link "Courses" at bounding box center [821, 374] width 49 height 14
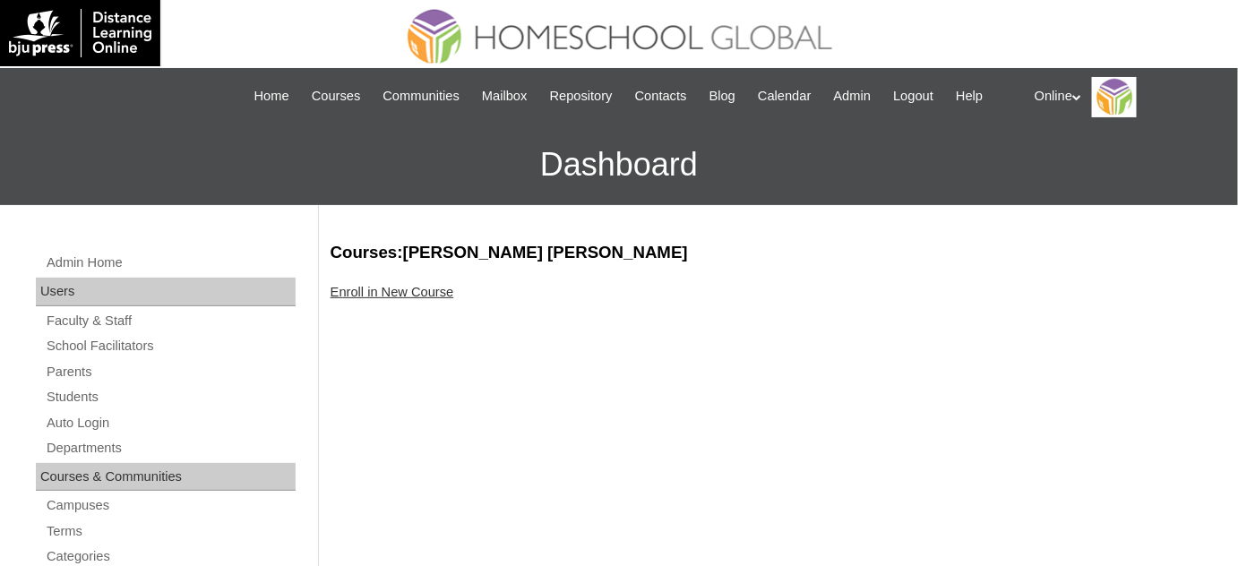
click at [430, 297] on link "Enroll in New Course" at bounding box center [393, 292] width 124 height 14
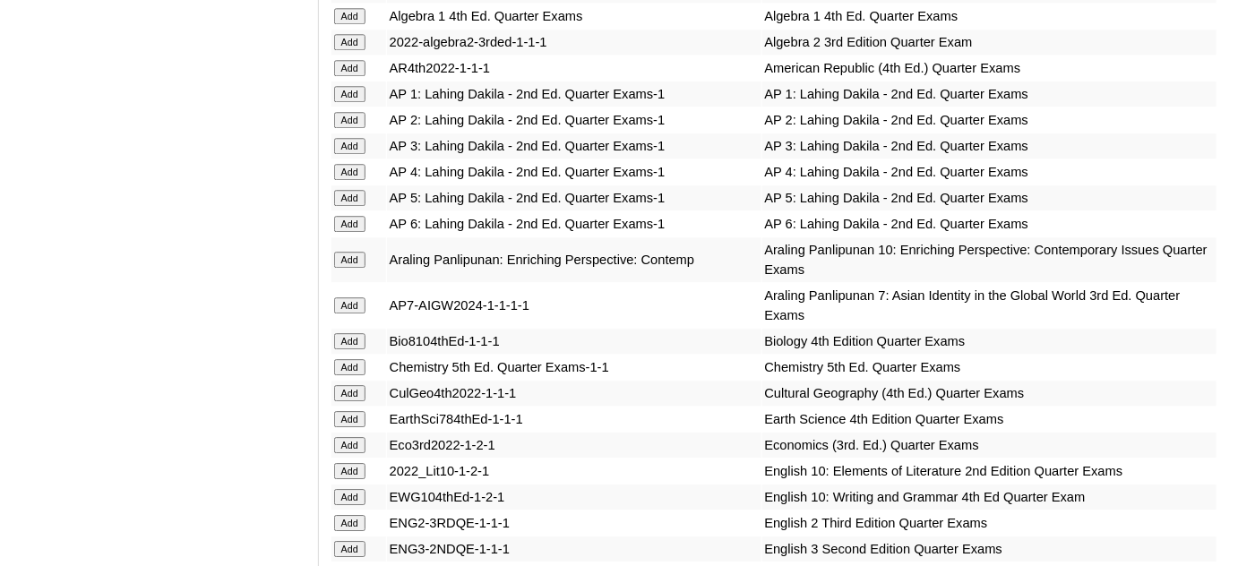
scroll to position [1547, 0]
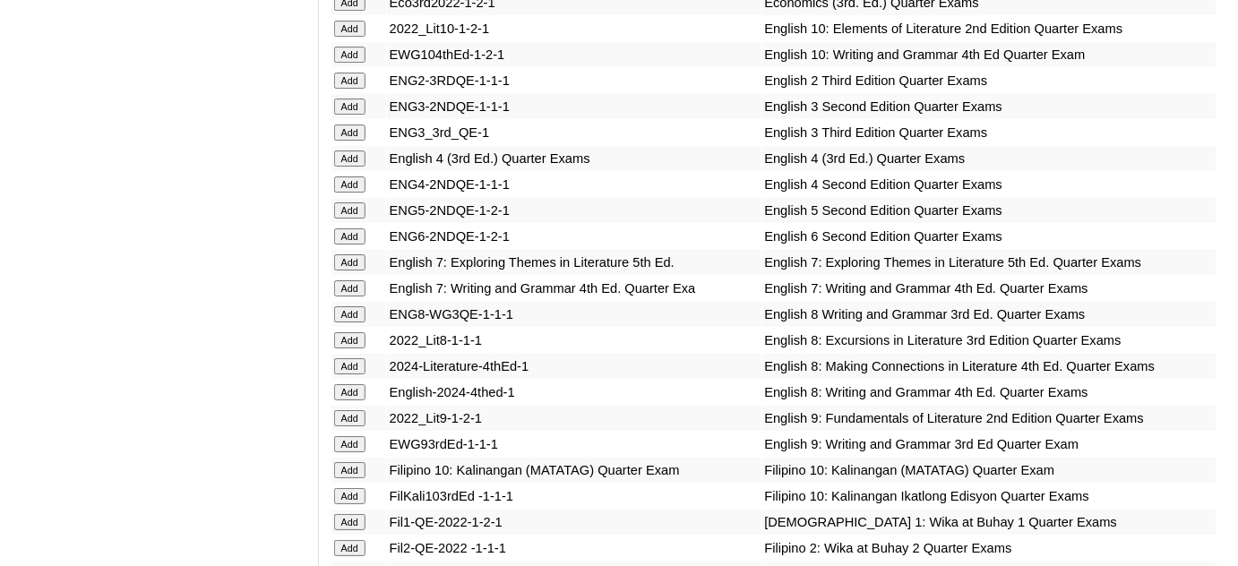
scroll to position [2036, 0]
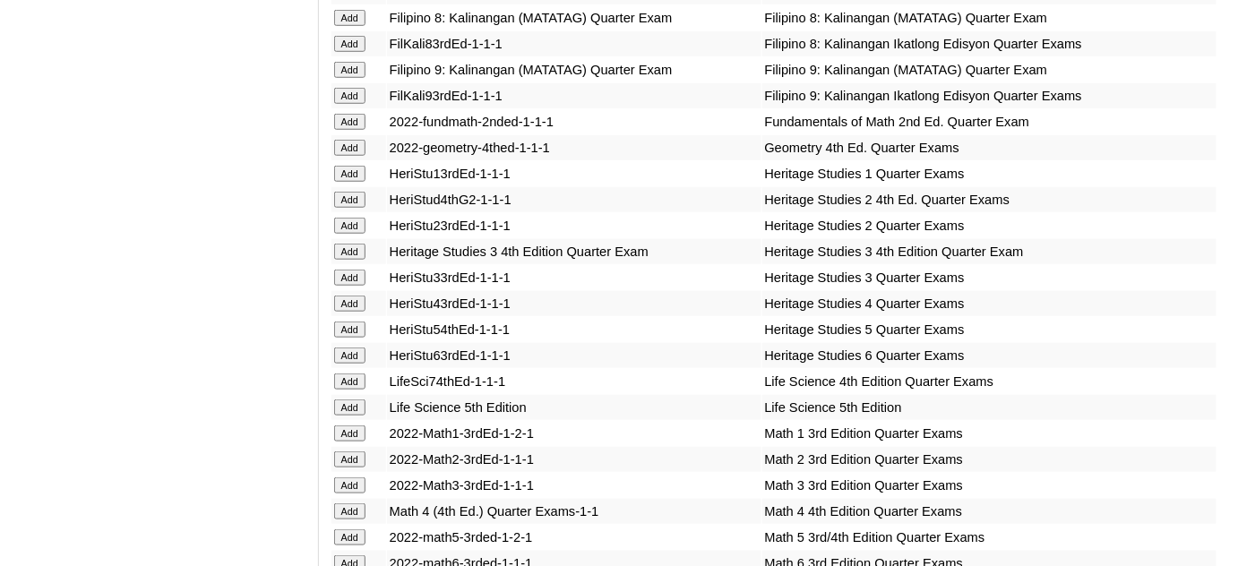
scroll to position [2766, 0]
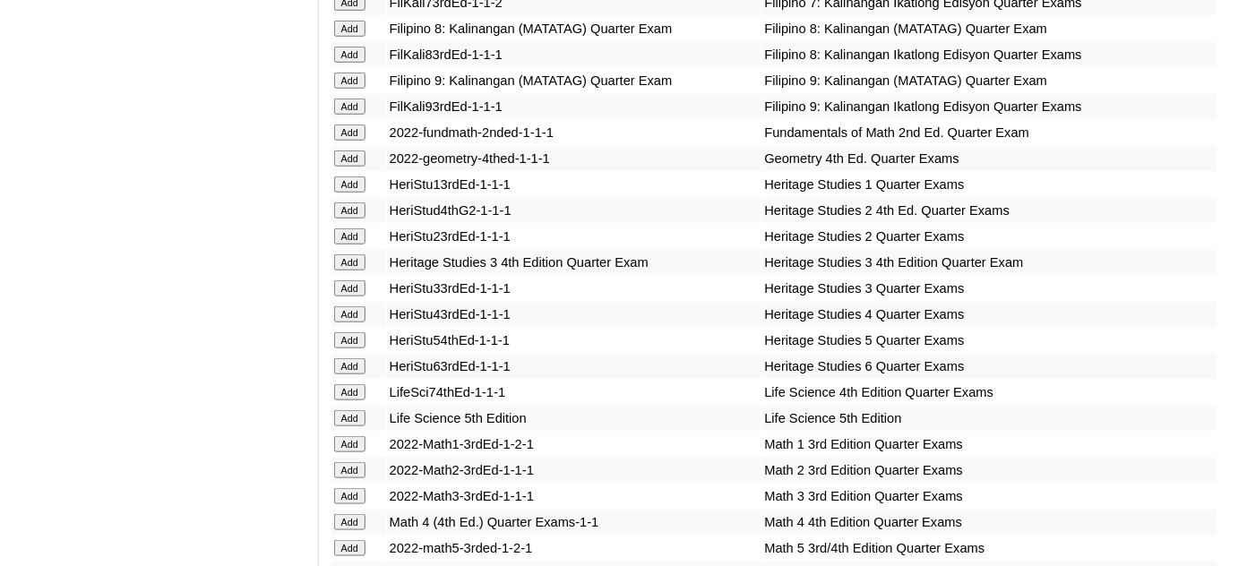
scroll to position [2769, 0]
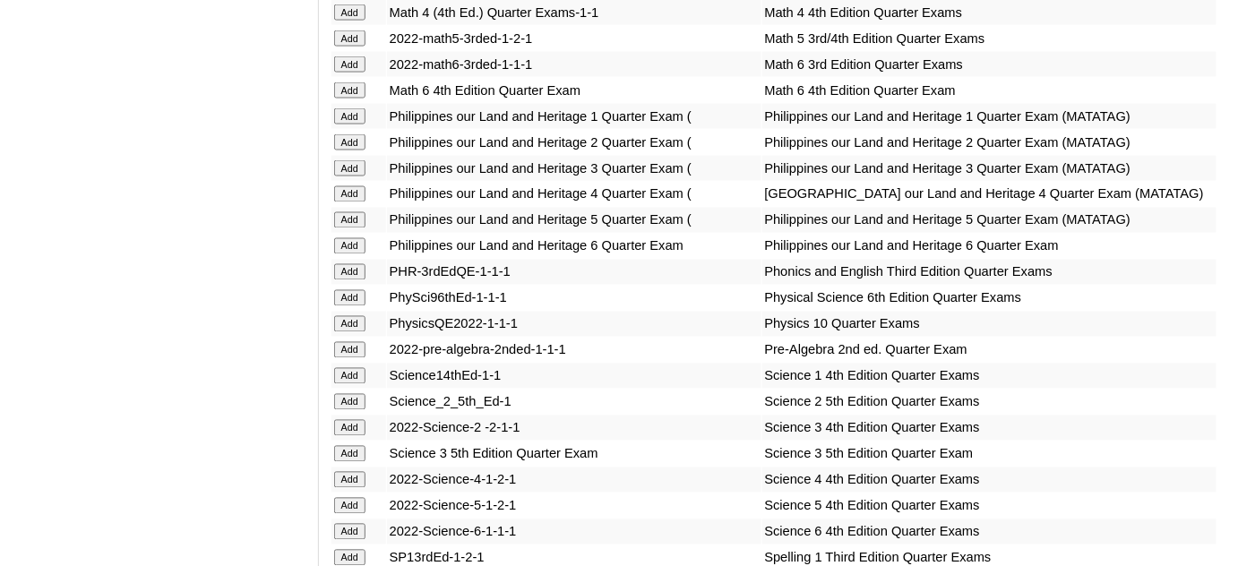
scroll to position [3339, 0]
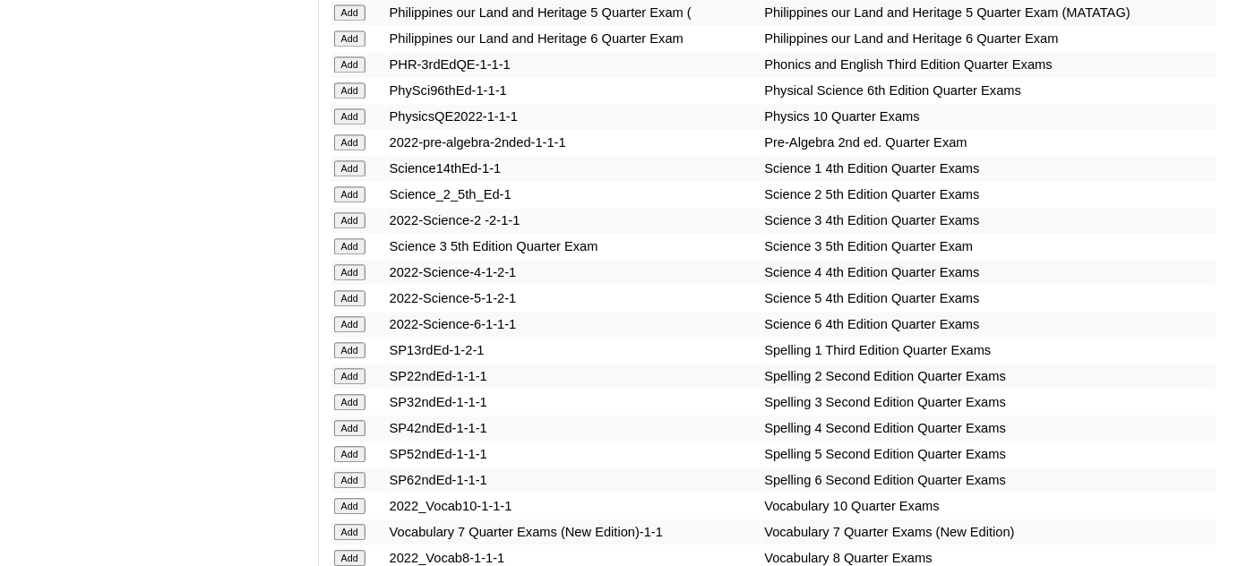
scroll to position [3503, 0]
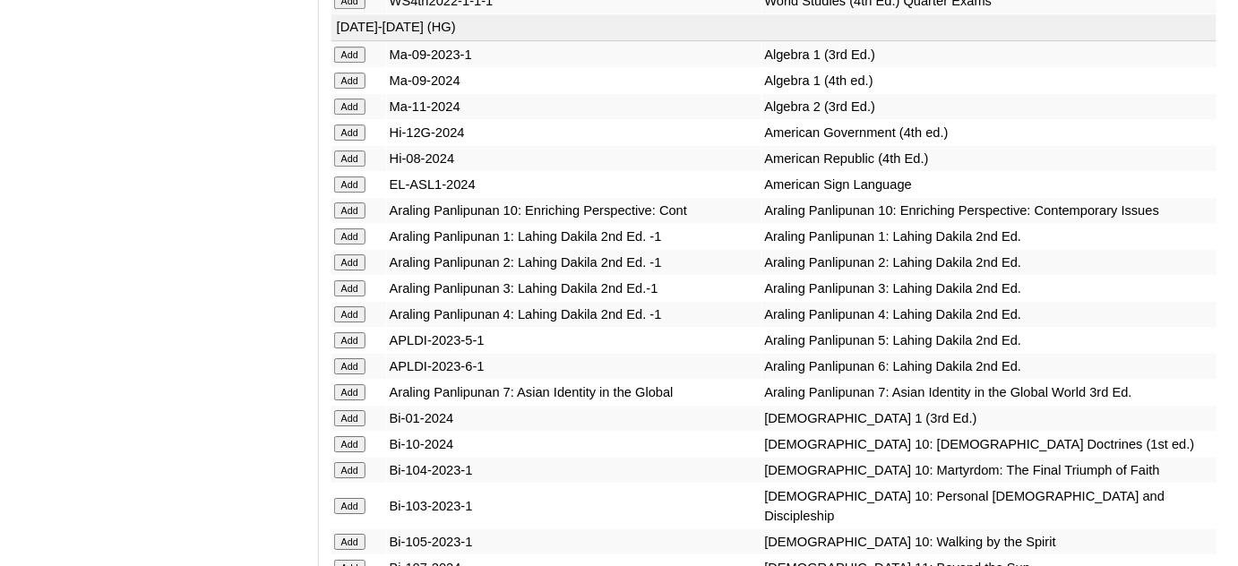
scroll to position [4072, 0]
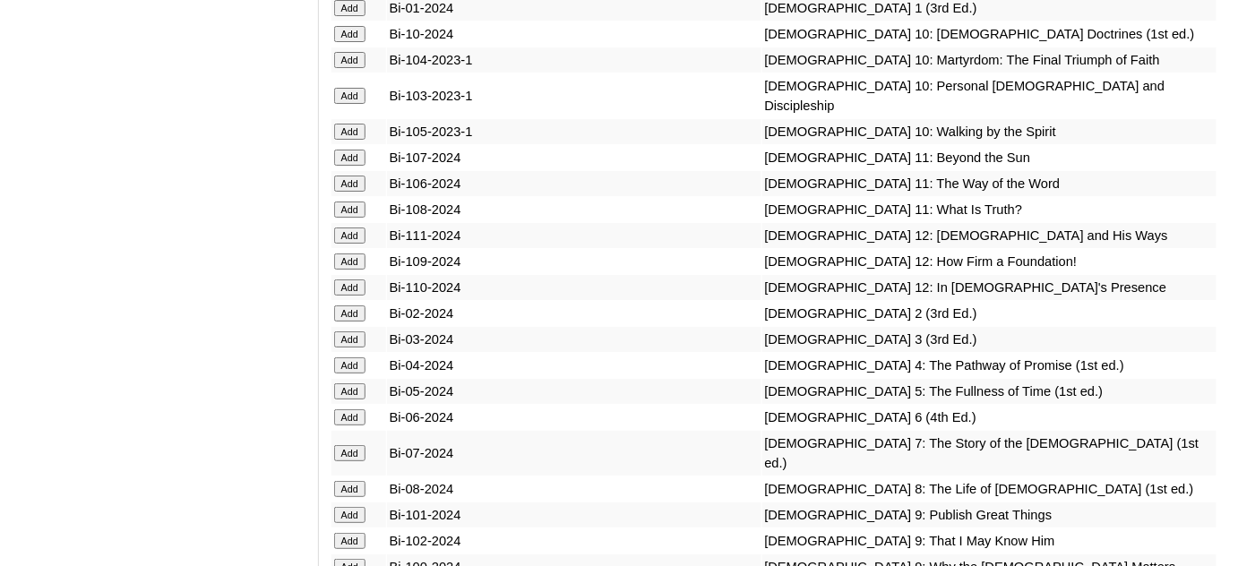
scroll to position [4480, 0]
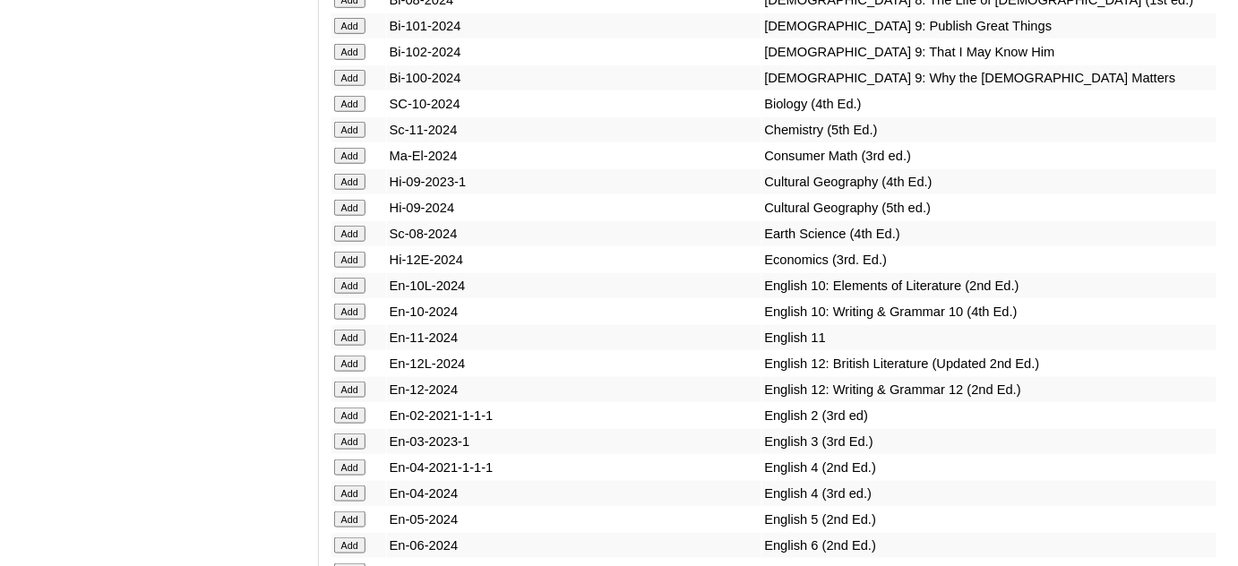
scroll to position [4968, 0]
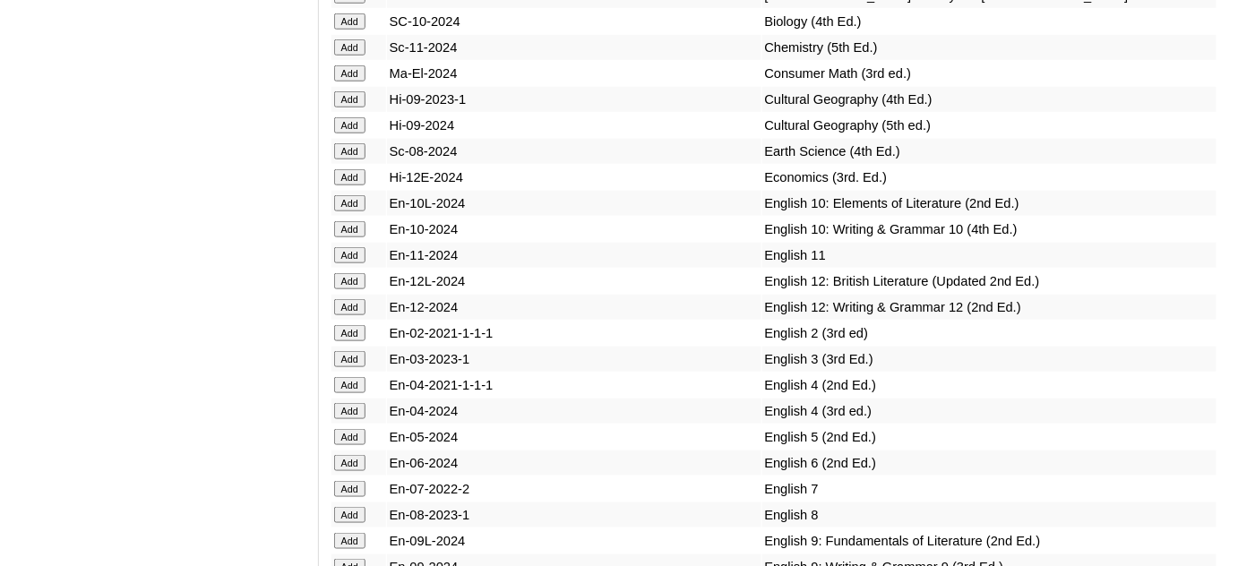
scroll to position [5050, 0]
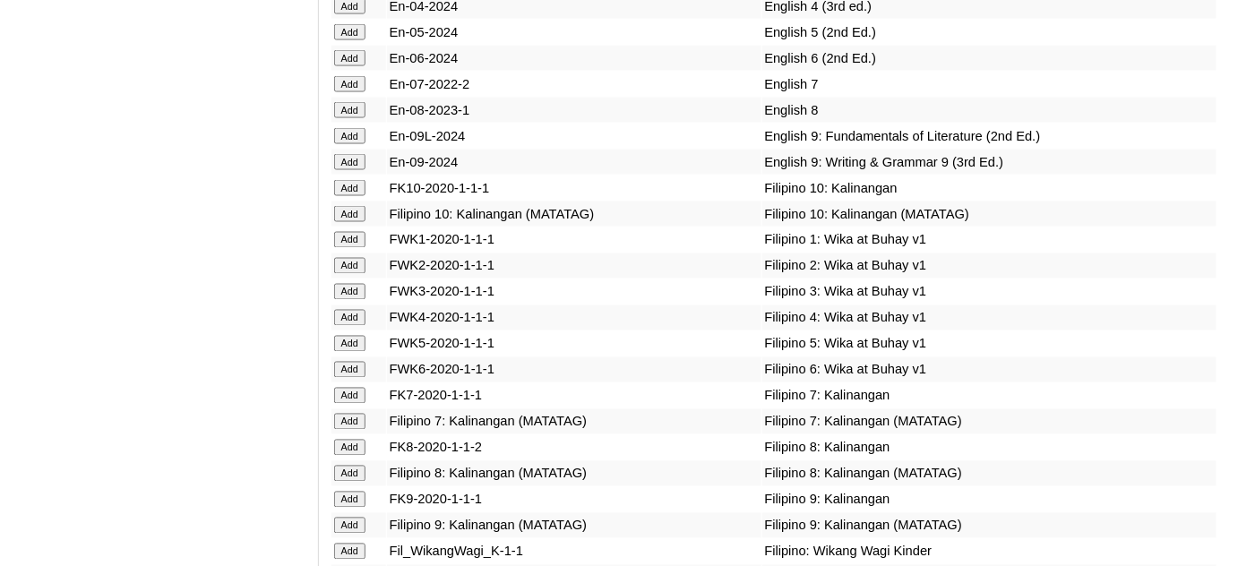
scroll to position [5457, 0]
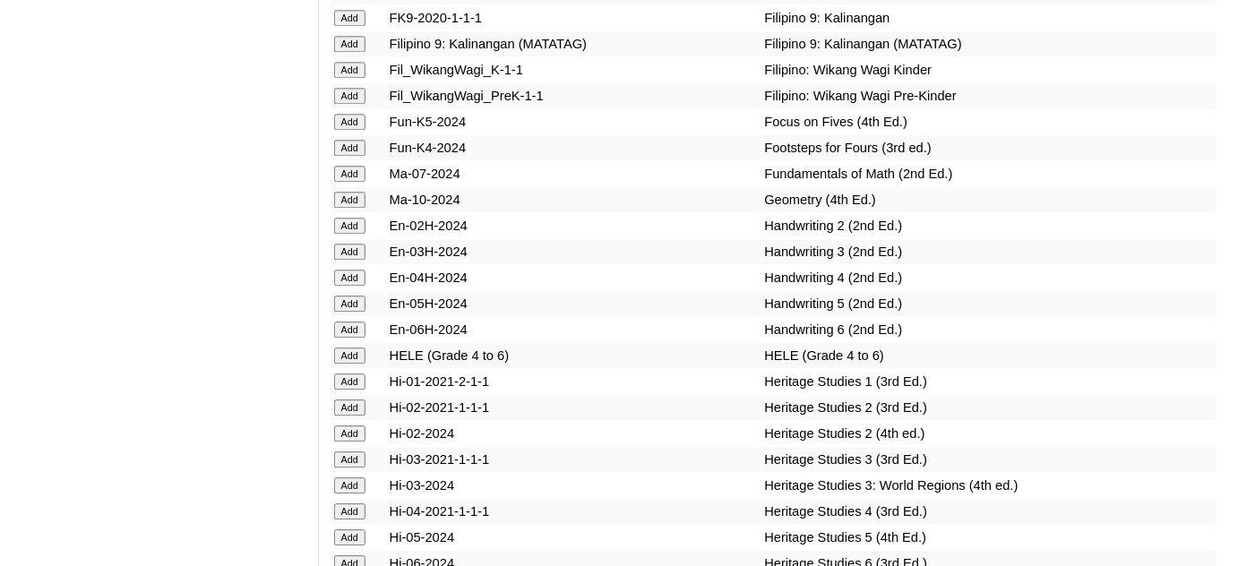
scroll to position [5946, 0]
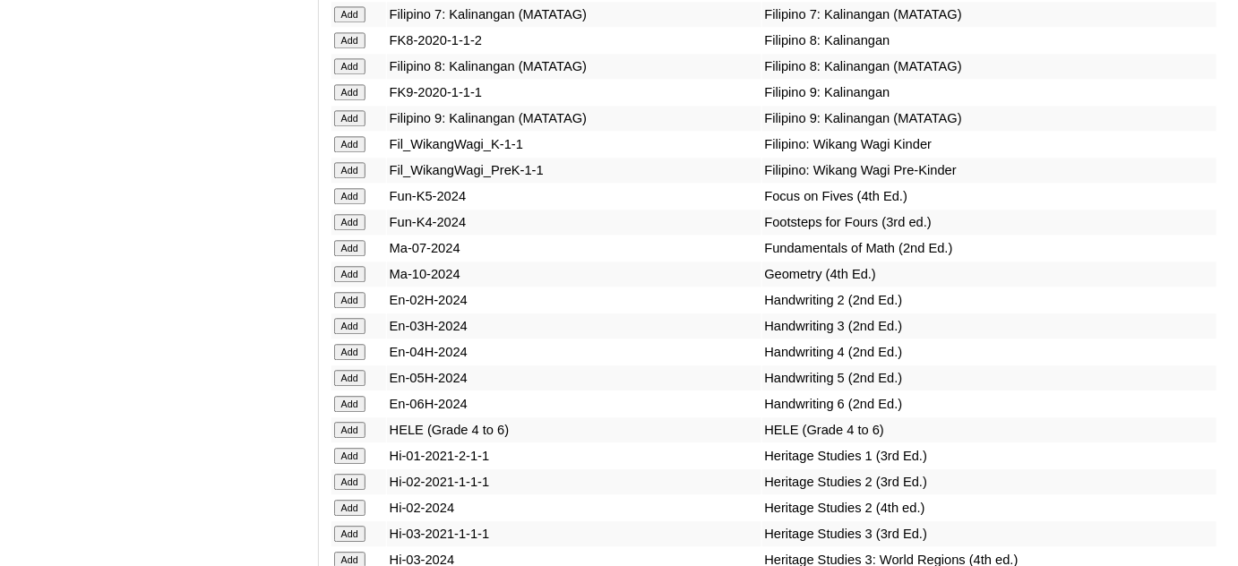
scroll to position [5864, 0]
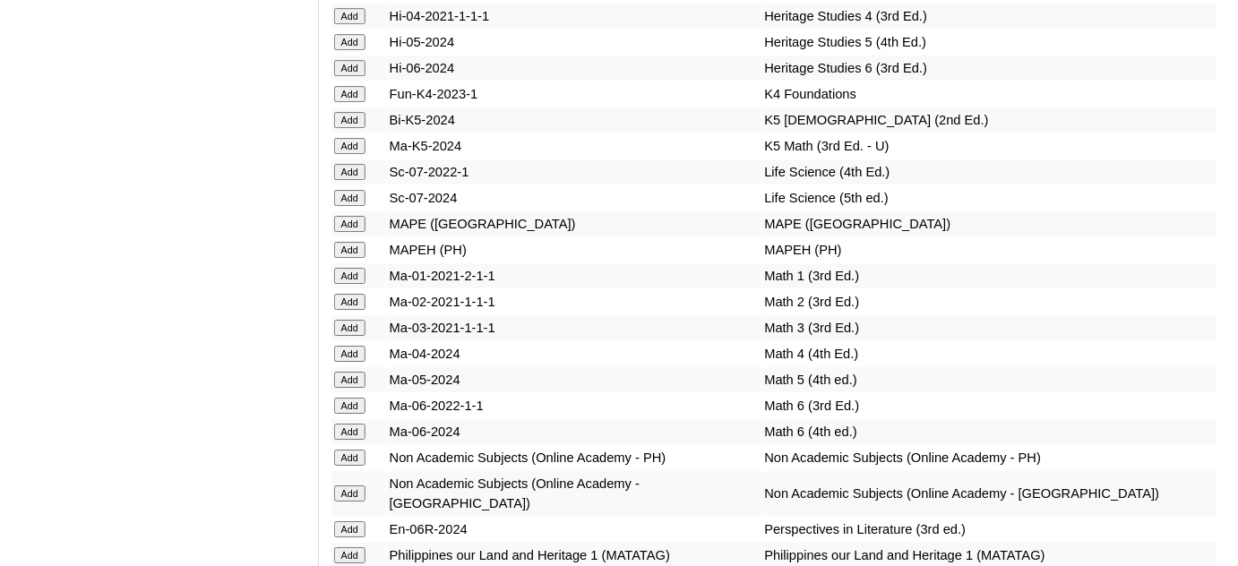
scroll to position [6434, 0]
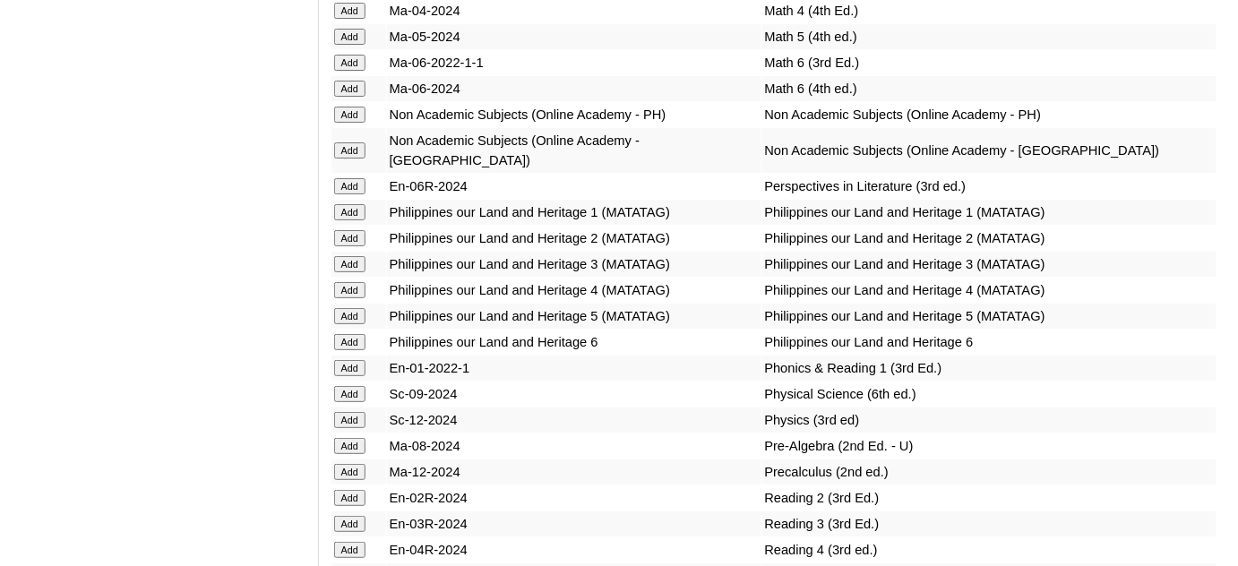
scroll to position [6842, 0]
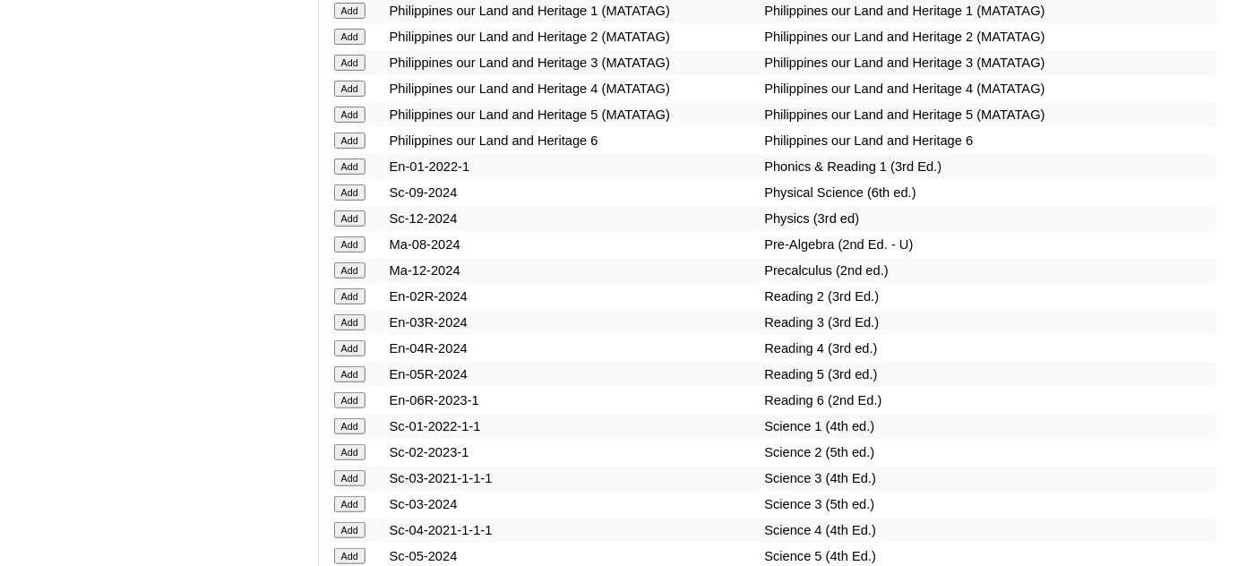
scroll to position [7005, 0]
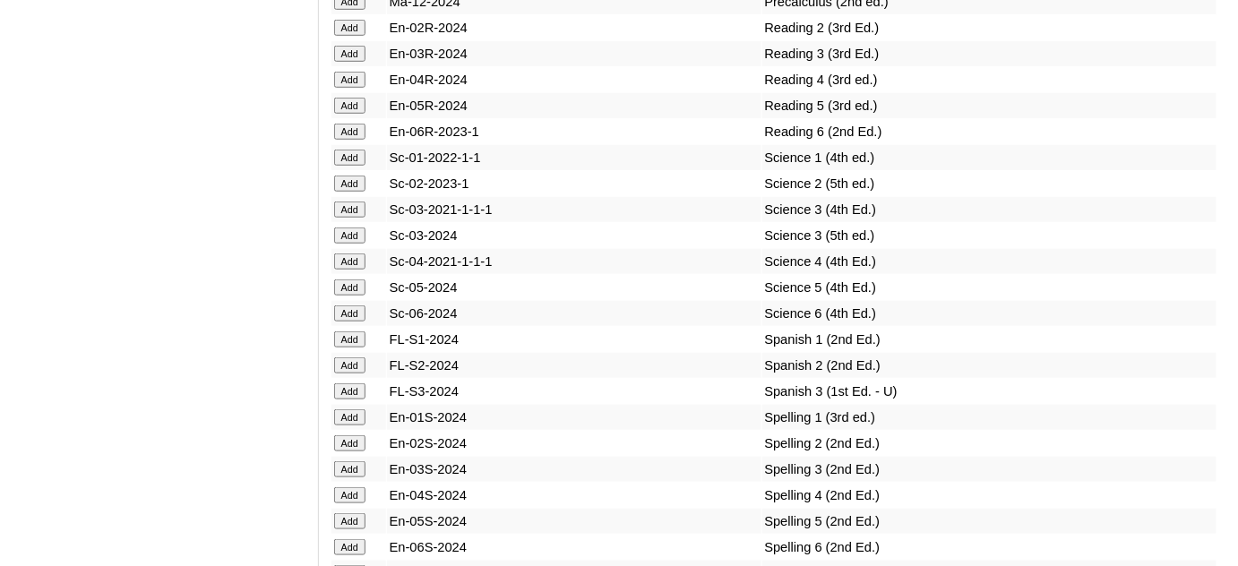
scroll to position [7249, 0]
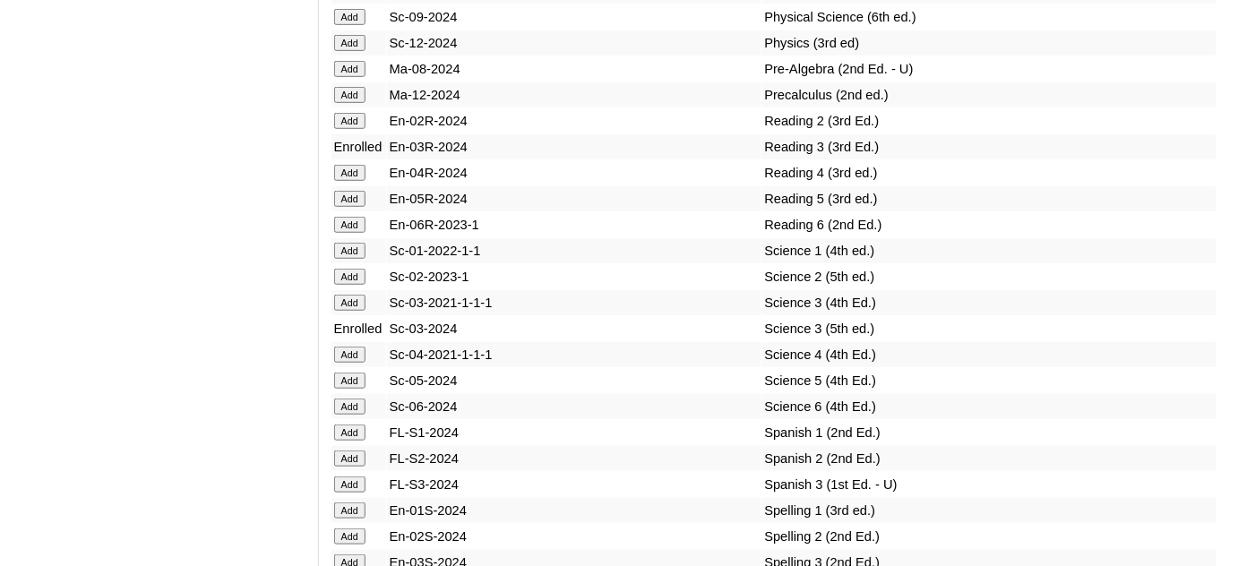
scroll to position [7168, 0]
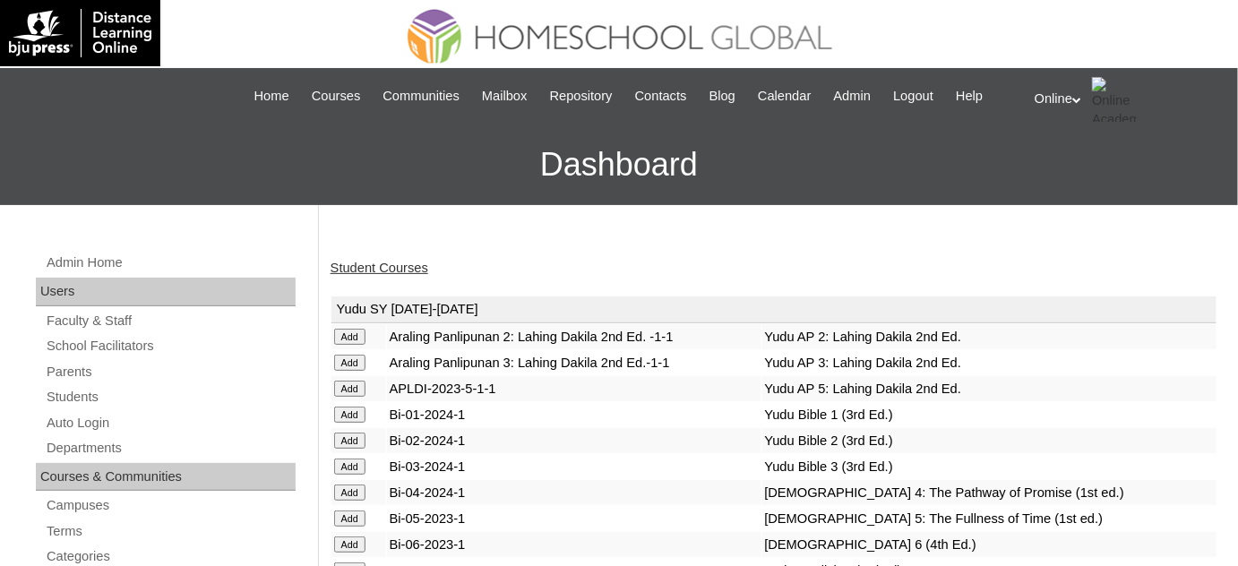
click at [413, 271] on link "Student Courses" at bounding box center [380, 268] width 98 height 14
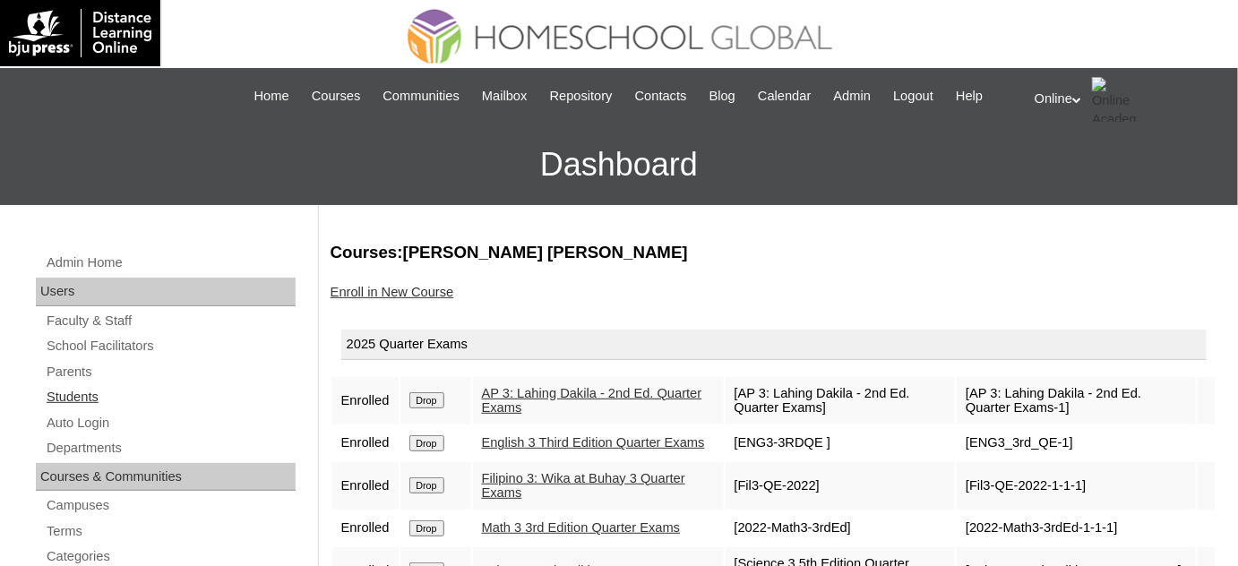
click at [53, 389] on link "Students" at bounding box center [170, 397] width 251 height 22
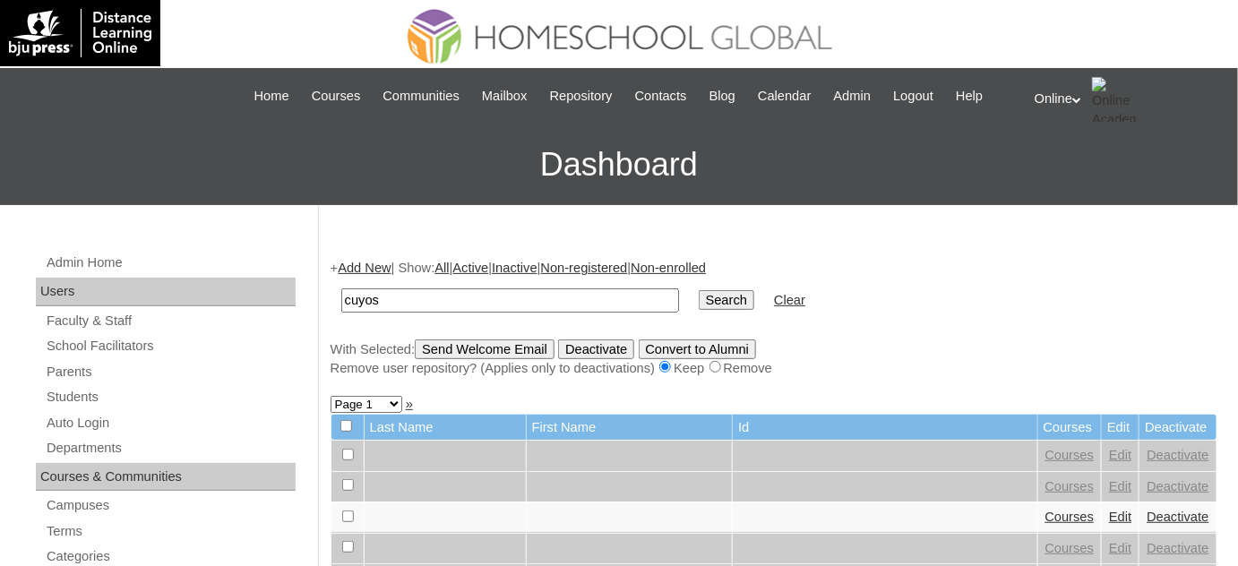
type input "cuyos"
click at [699, 290] on input "Search" at bounding box center [727, 300] width 56 height 20
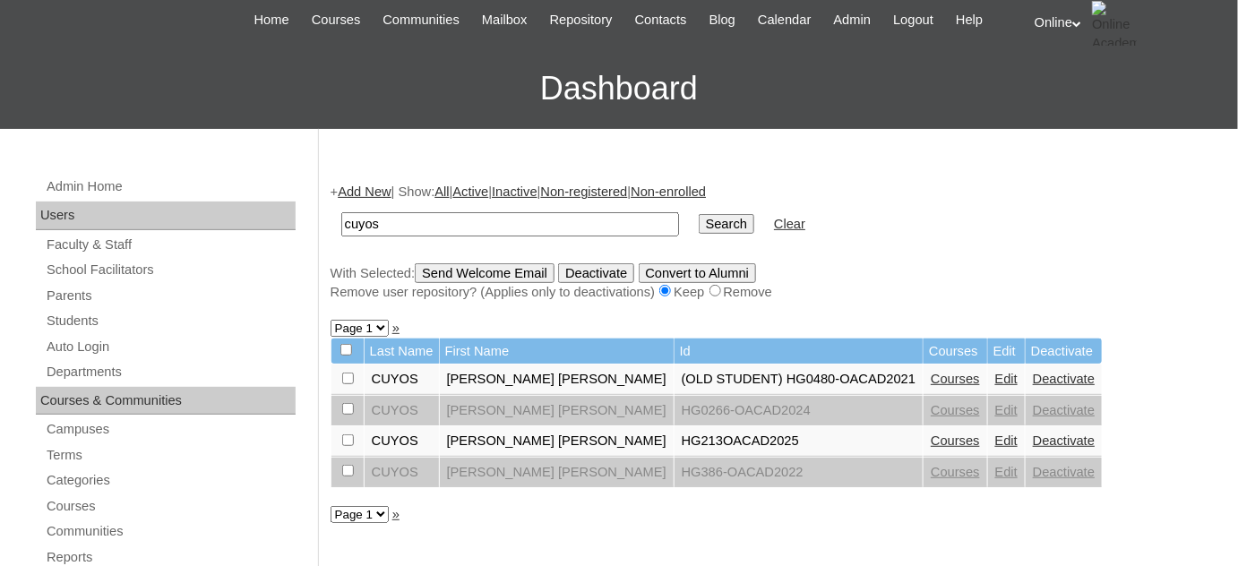
scroll to position [81, 0]
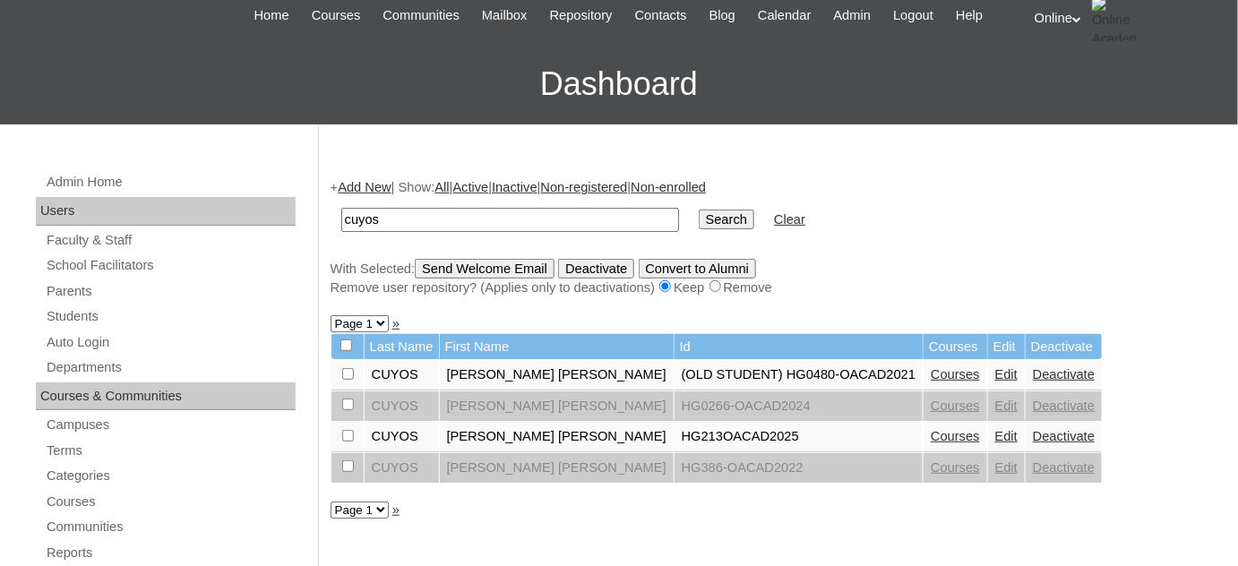
click at [931, 432] on link "Courses" at bounding box center [955, 436] width 49 height 14
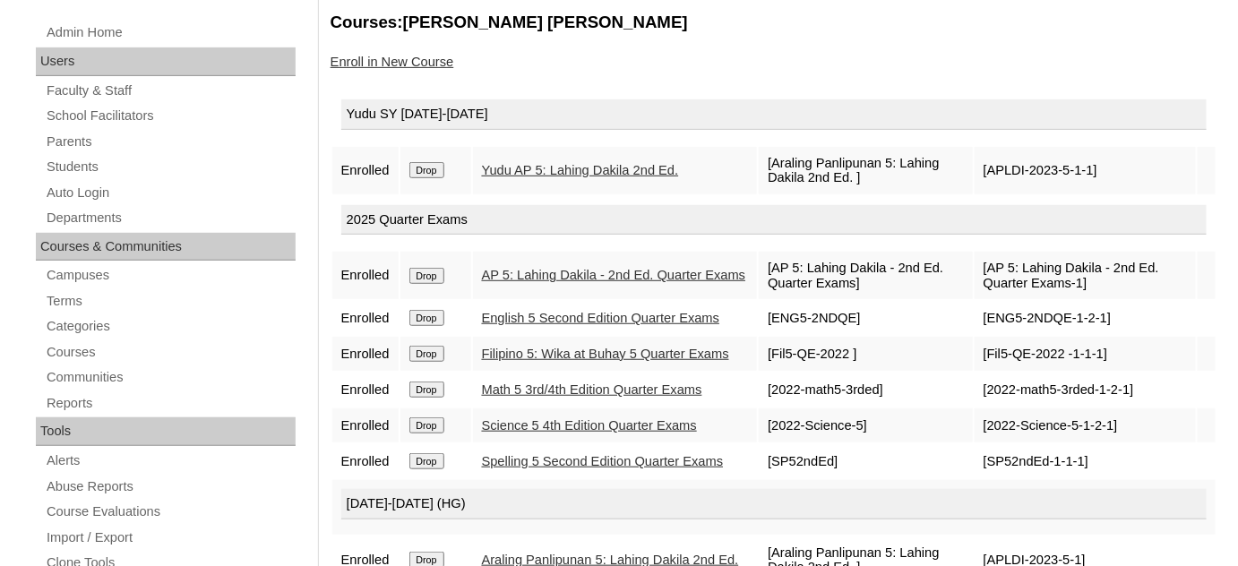
scroll to position [253, 0]
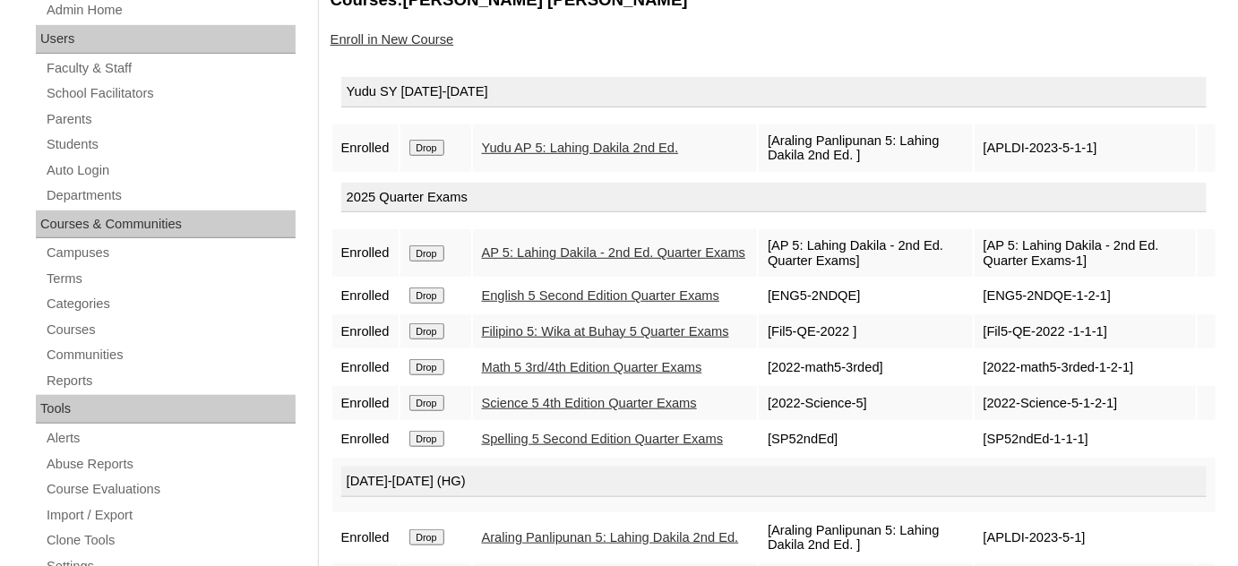
click at [439, 148] on input "Drop" at bounding box center [426, 148] width 35 height 16
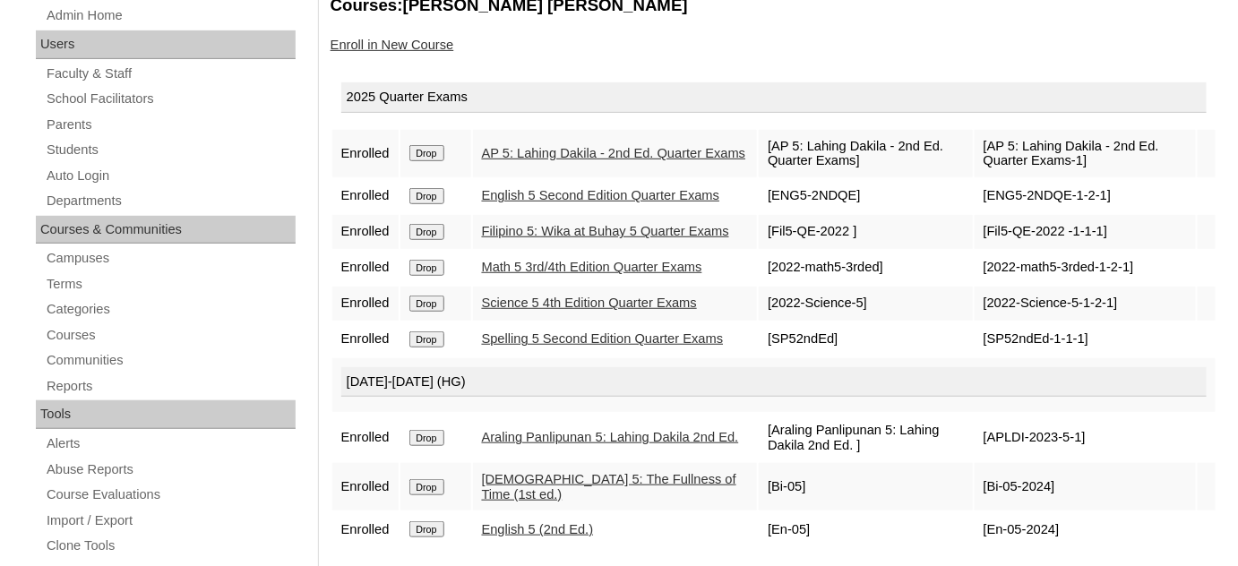
scroll to position [244, 0]
